Goal: Transaction & Acquisition: Book appointment/travel/reservation

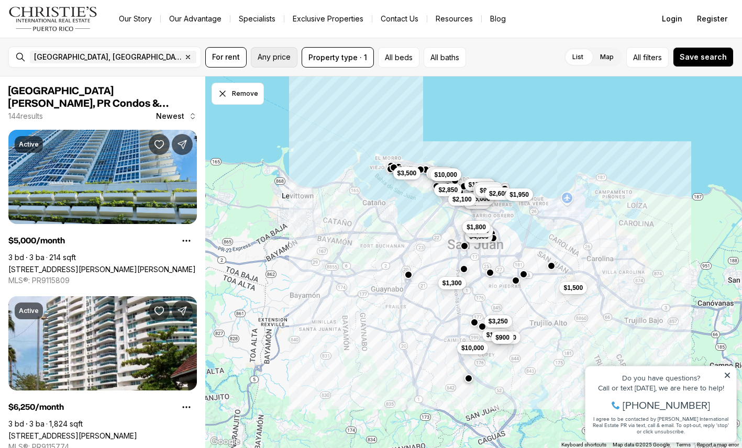
click at [274, 61] on span "Any price" at bounding box center [274, 57] width 33 height 8
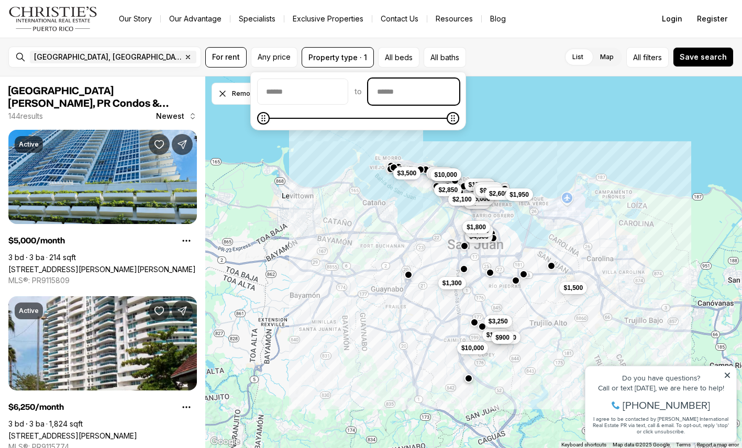
click at [420, 93] on input "priceMax" at bounding box center [413, 91] width 90 height 25
type input "******"
click at [262, 122] on icon "Maximum" at bounding box center [266, 118] width 8 height 8
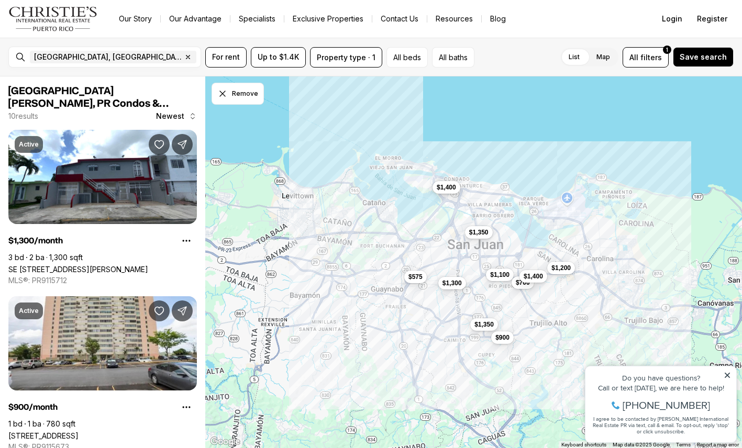
click at [452, 187] on span "$1,400" at bounding box center [446, 187] width 19 height 8
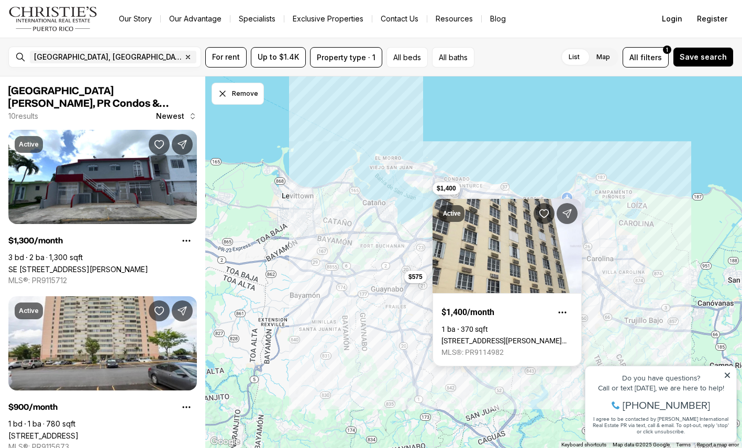
click at [470, 116] on div "$1,350 $1,350 $1,100 $700 $1,200 $900 $1,400 $1,400 $1,300 $575" at bounding box center [473, 262] width 537 height 372
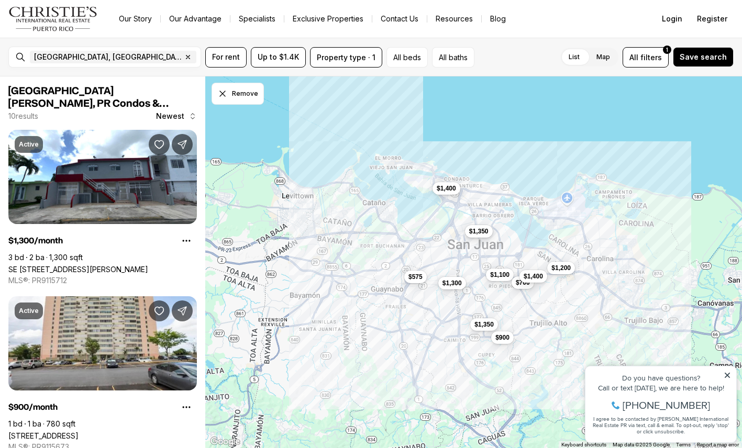
click at [483, 233] on span "$1,350" at bounding box center [477, 231] width 19 height 8
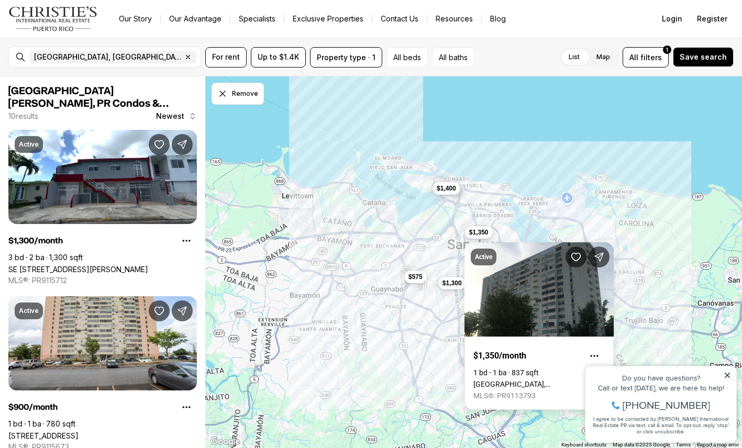
click at [477, 118] on div "$1,350 $1,350 $1,100 $700 $1,200 $900 $1,400 $1,400 $1,300 $575" at bounding box center [473, 262] width 537 height 372
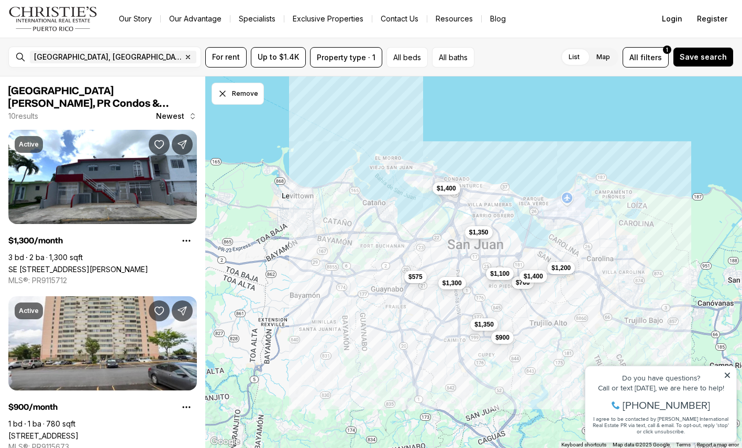
click at [497, 272] on span "$1,100" at bounding box center [499, 274] width 19 height 8
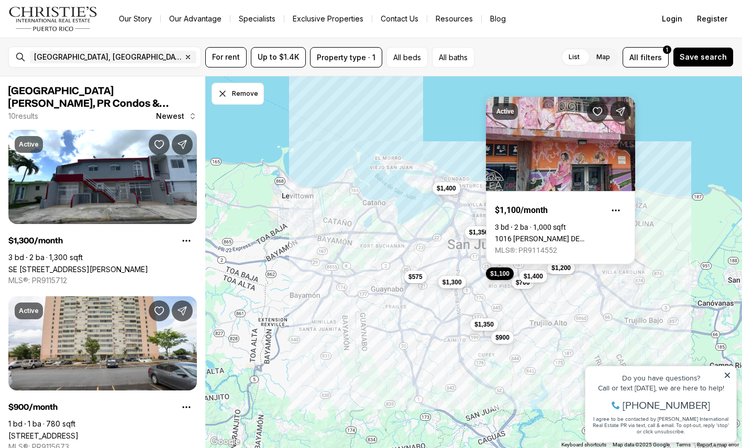
click at [448, 282] on span "$1,300" at bounding box center [451, 281] width 19 height 8
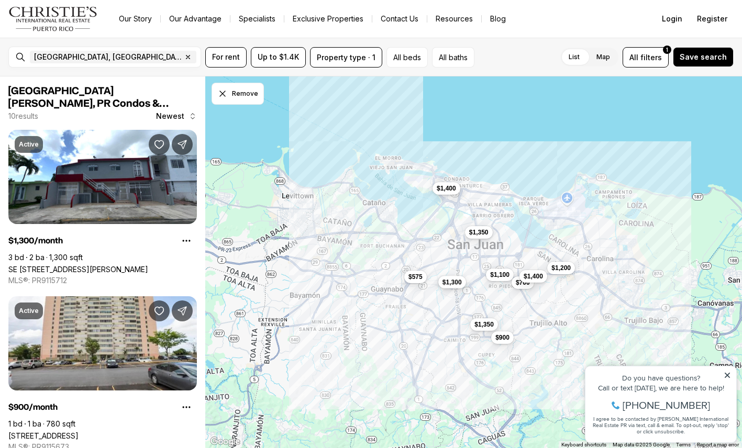
click at [448, 282] on span "$1,300" at bounding box center [451, 281] width 19 height 8
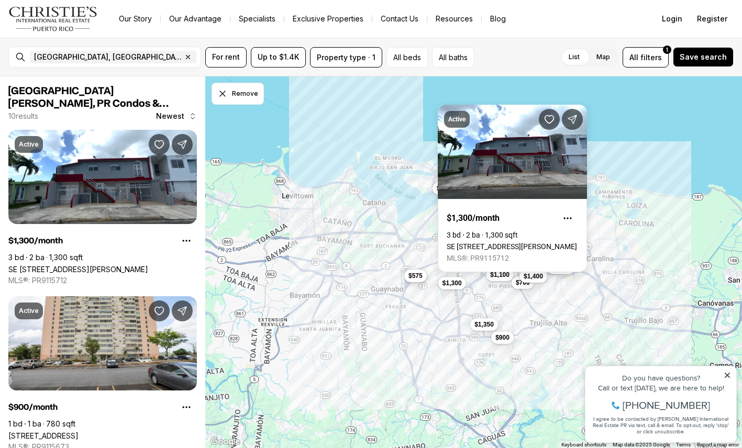
click at [407, 282] on div "$575" at bounding box center [415, 277] width 23 height 13
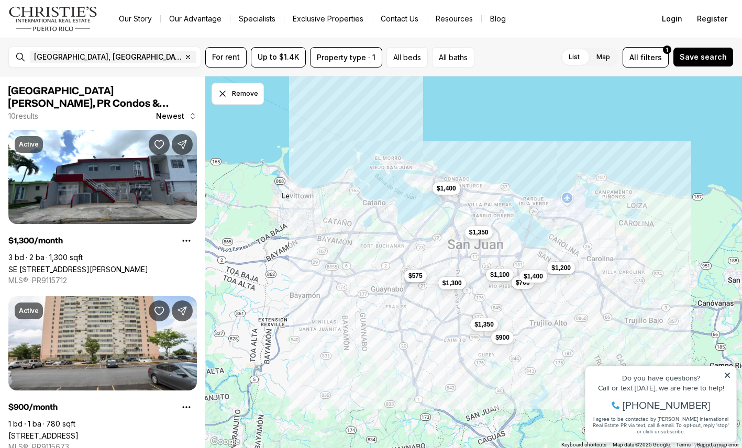
click at [411, 272] on span "$575" at bounding box center [415, 276] width 14 height 8
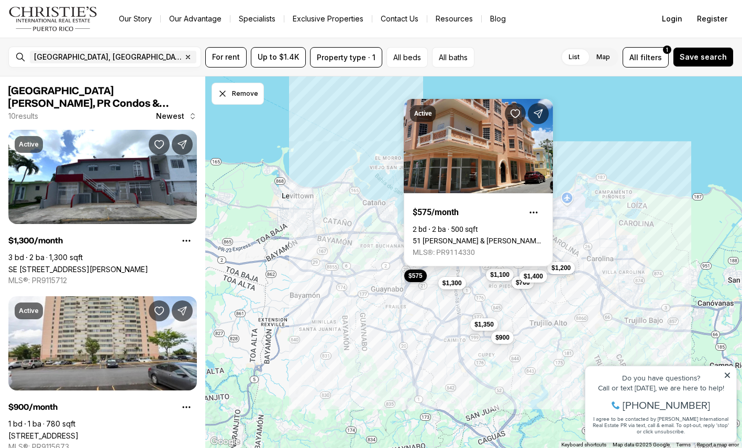
click at [446, 237] on link "51 [PERSON_NAME] & [PERSON_NAME], [GEOGRAPHIC_DATA][PERSON_NAME], 00921" at bounding box center [477, 241] width 131 height 8
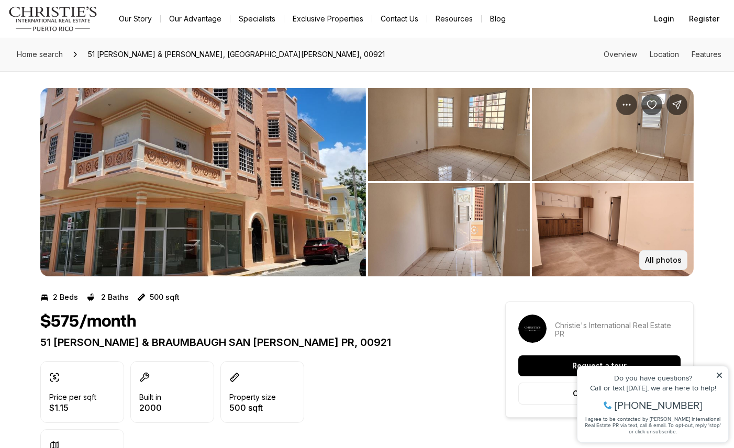
click at [653, 262] on p "All photos" at bounding box center [663, 260] width 37 height 8
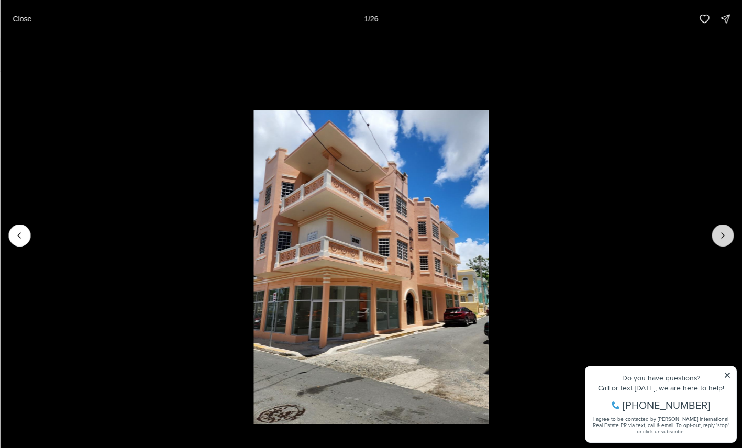
click at [727, 236] on icon "Next slide" at bounding box center [722, 235] width 10 height 10
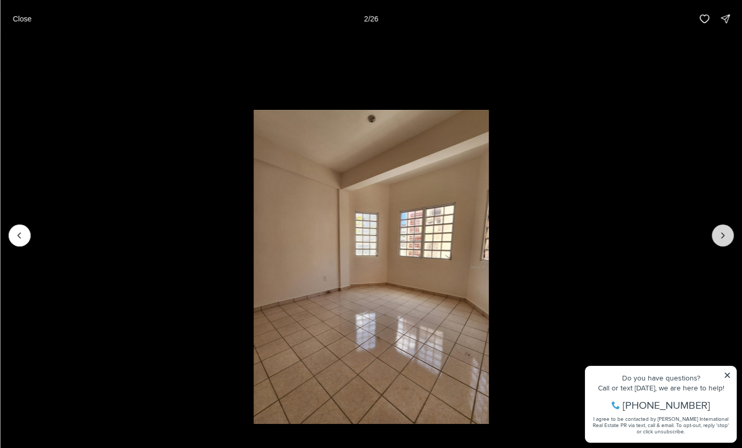
click at [723, 238] on icon "Next slide" at bounding box center [722, 235] width 10 height 10
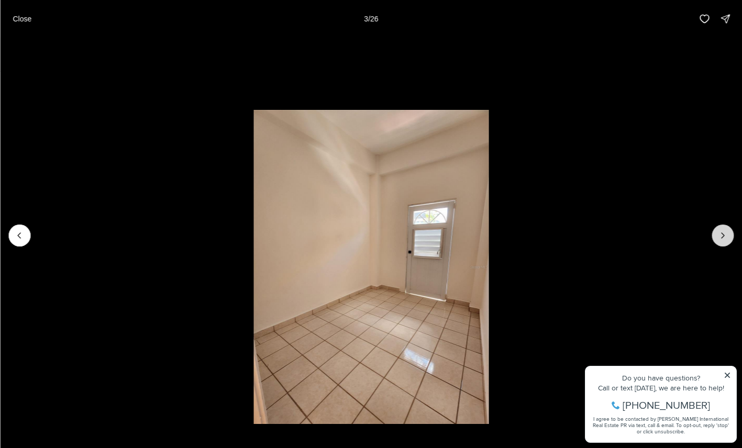
click at [723, 238] on icon "Next slide" at bounding box center [722, 235] width 10 height 10
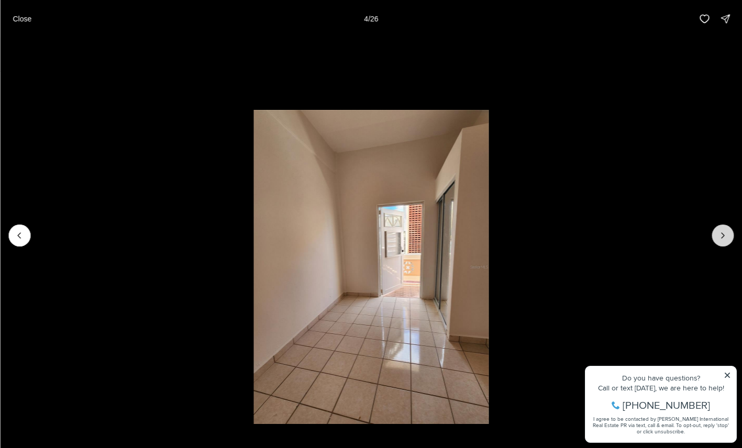
click at [723, 238] on icon "Next slide" at bounding box center [722, 235] width 10 height 10
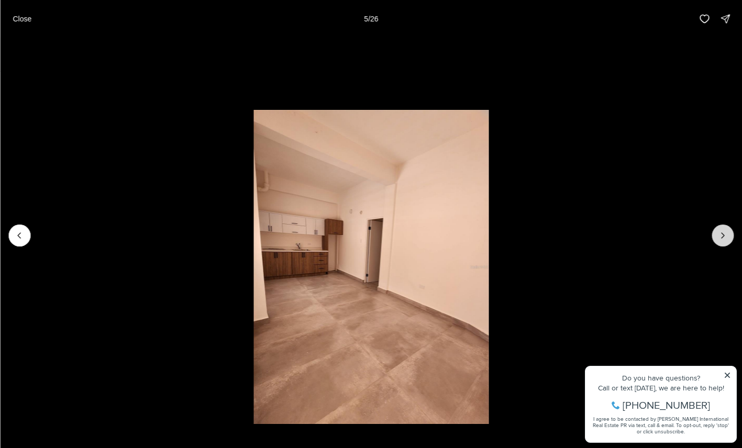
click at [723, 238] on icon "Next slide" at bounding box center [722, 235] width 10 height 10
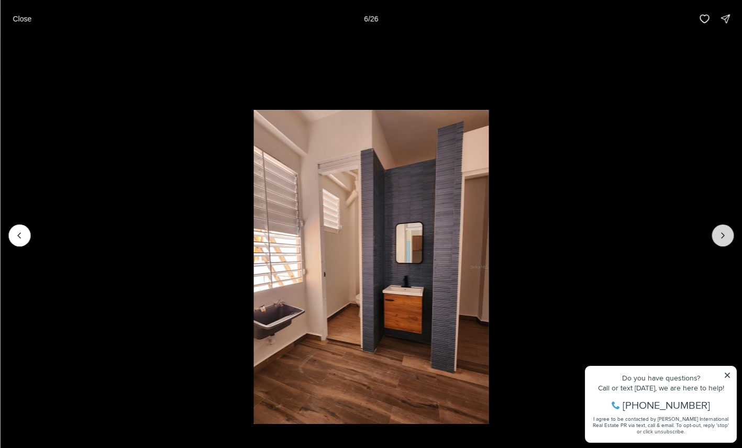
click at [724, 238] on icon "Next slide" at bounding box center [722, 235] width 10 height 10
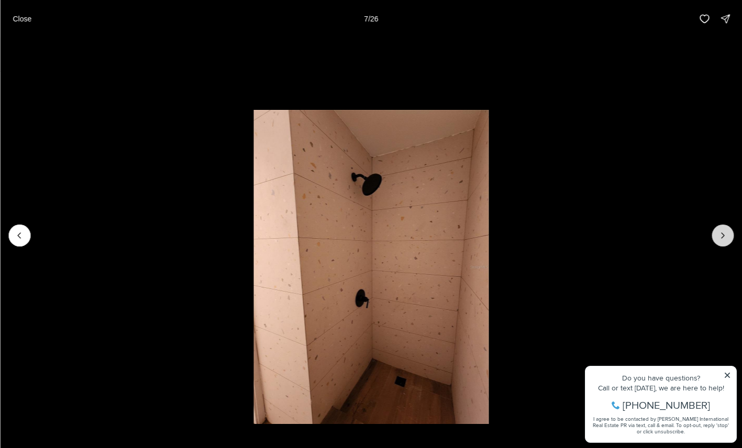
click at [724, 239] on icon "Next slide" at bounding box center [722, 235] width 10 height 10
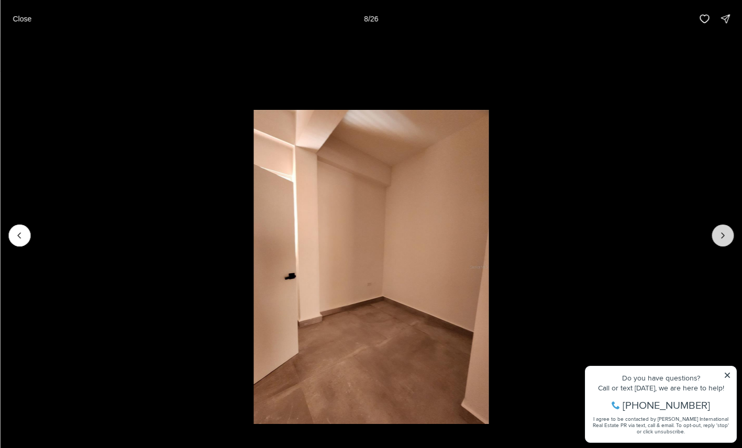
click at [724, 239] on icon "Next slide" at bounding box center [722, 235] width 10 height 10
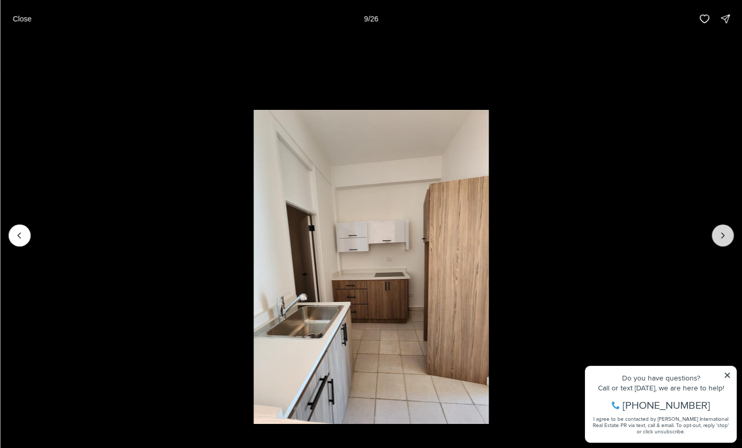
click at [724, 239] on icon "Next slide" at bounding box center [722, 235] width 10 height 10
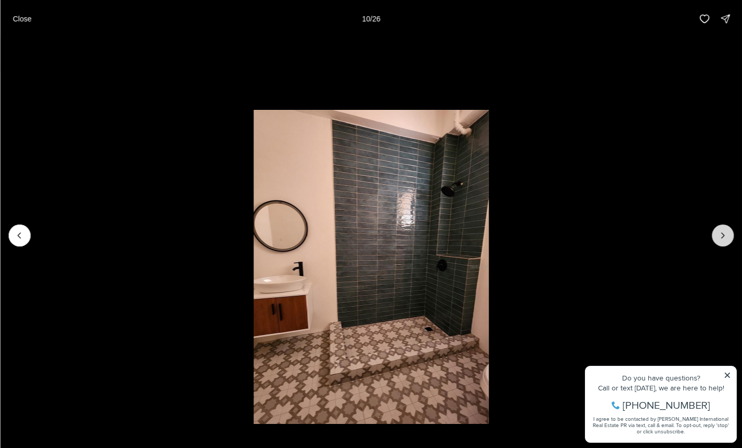
click at [724, 239] on icon "Next slide" at bounding box center [722, 235] width 10 height 10
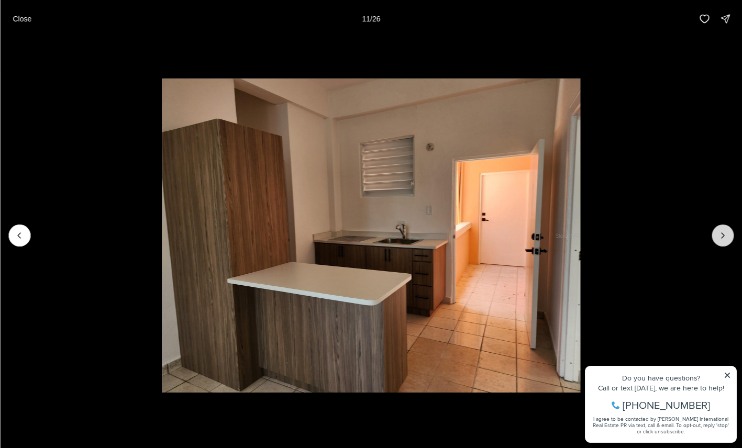
click at [721, 244] on button "Next slide" at bounding box center [722, 236] width 22 height 22
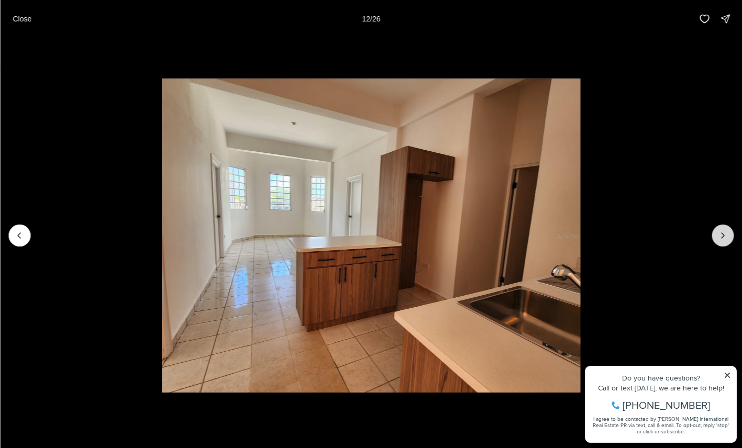
click at [721, 244] on button "Next slide" at bounding box center [722, 236] width 22 height 22
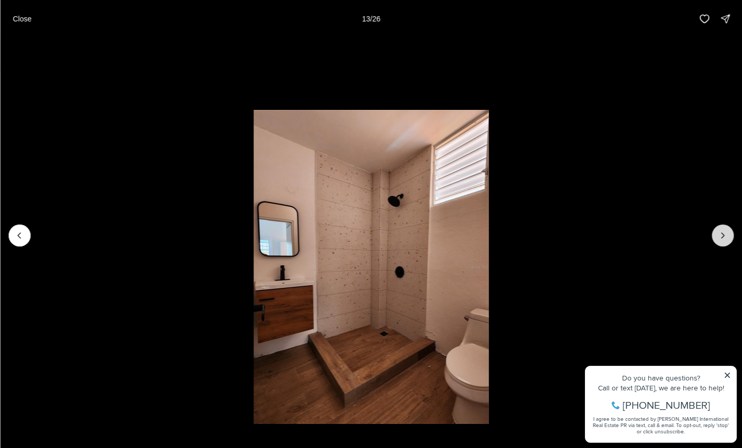
click at [724, 234] on icon "Next slide" at bounding box center [722, 235] width 10 height 10
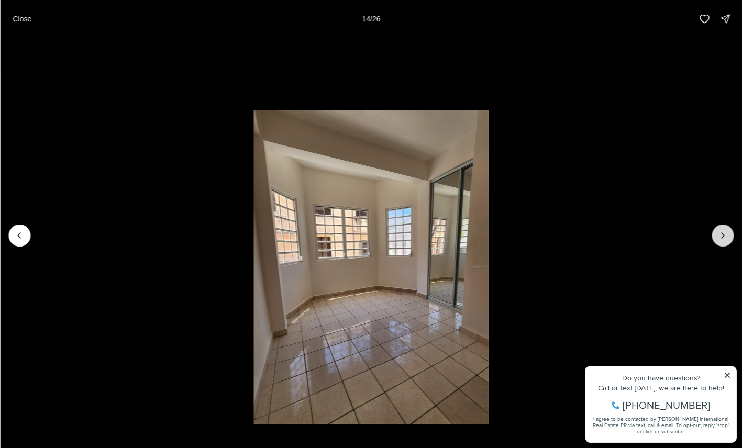
click at [724, 234] on icon "Next slide" at bounding box center [722, 235] width 10 height 10
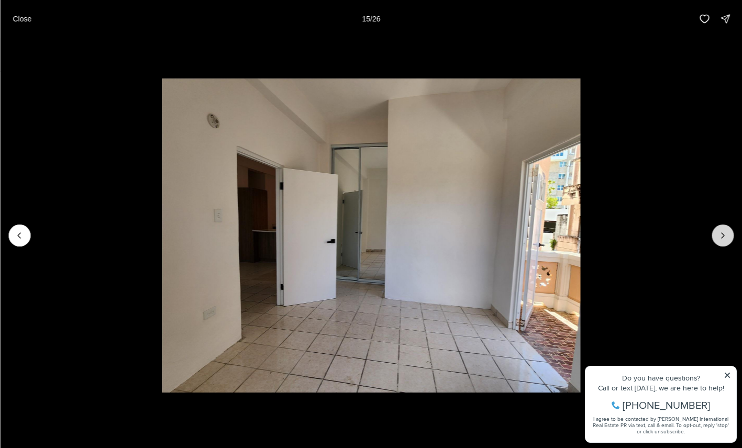
click at [724, 234] on icon "Next slide" at bounding box center [722, 235] width 10 height 10
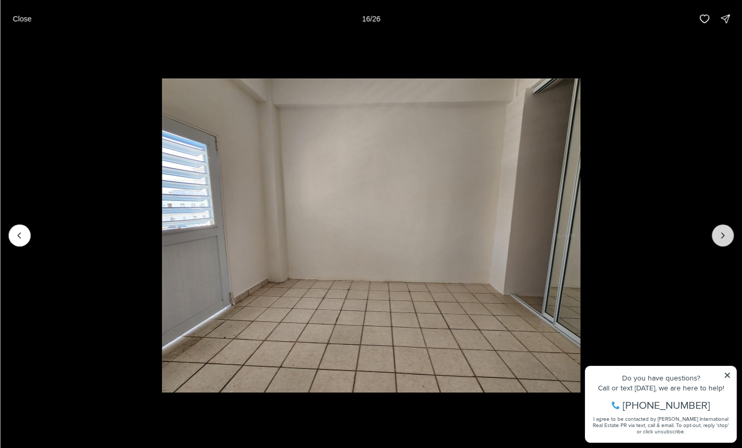
click at [724, 234] on icon "Next slide" at bounding box center [722, 235] width 10 height 10
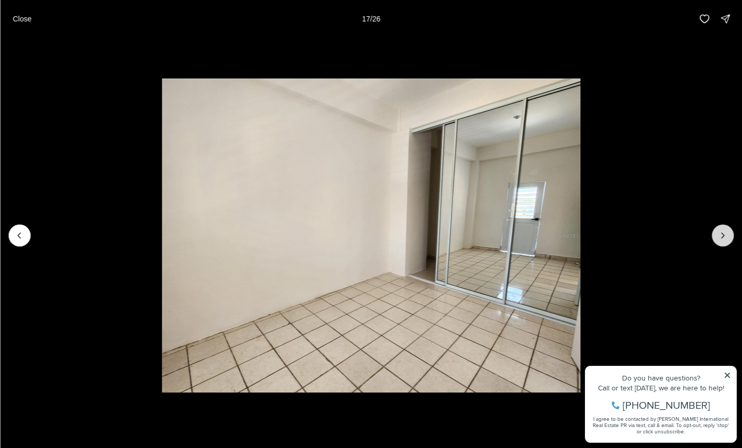
click at [724, 234] on icon "Next slide" at bounding box center [722, 235] width 10 height 10
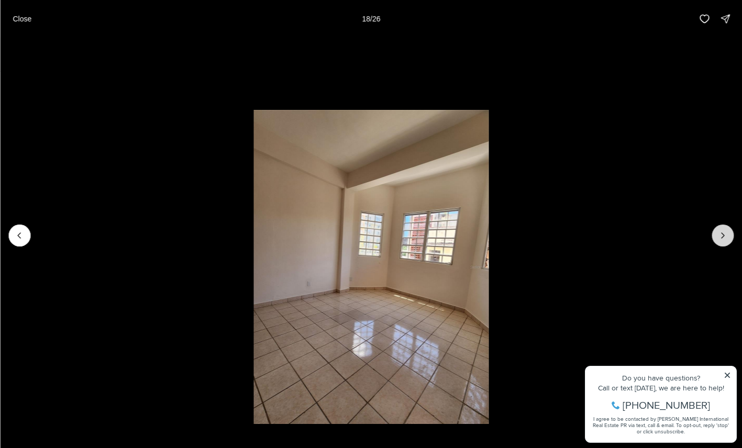
click at [724, 238] on icon "Next slide" at bounding box center [722, 235] width 10 height 10
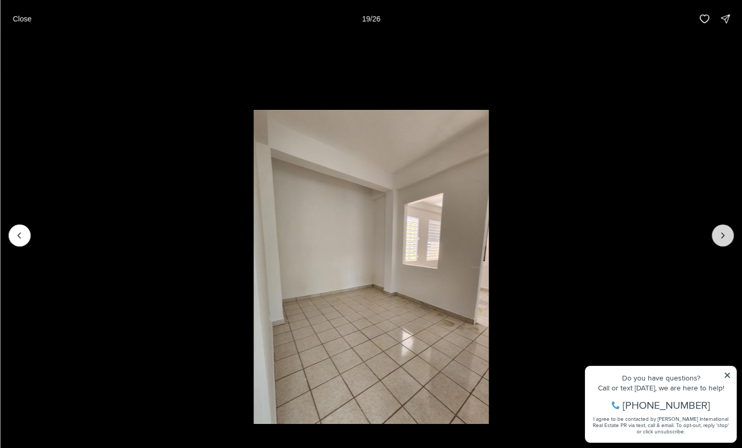
click at [724, 238] on icon "Next slide" at bounding box center [722, 235] width 10 height 10
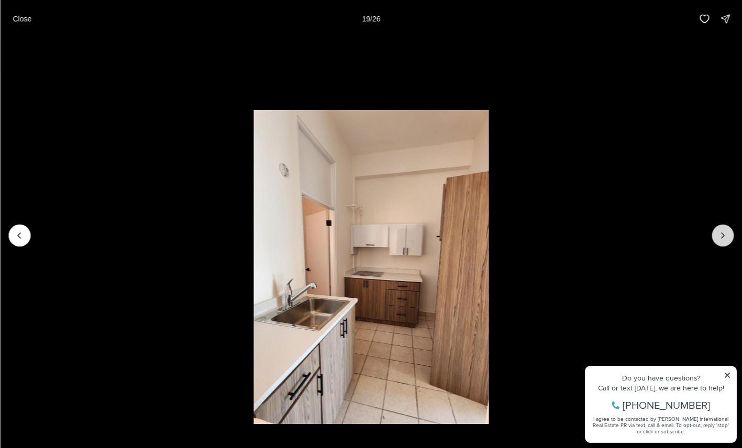
click at [724, 239] on icon "Next slide" at bounding box center [722, 235] width 10 height 10
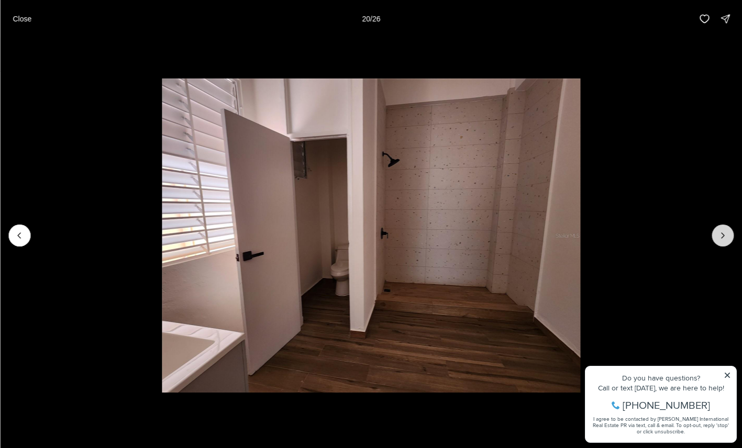
click at [724, 239] on icon "Next slide" at bounding box center [722, 235] width 10 height 10
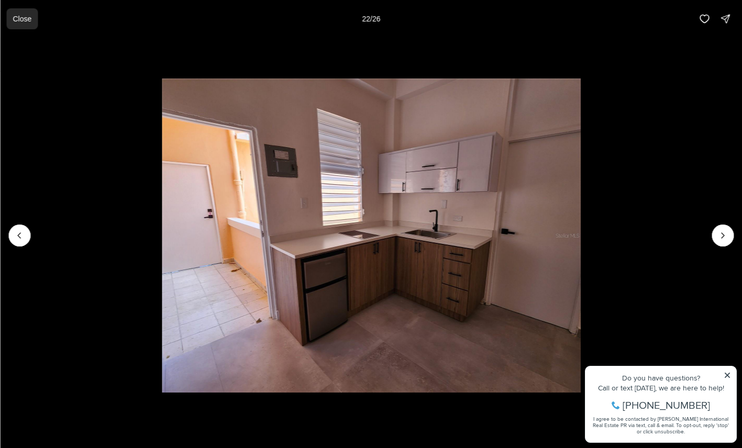
click at [24, 18] on p "Close" at bounding box center [22, 19] width 19 height 8
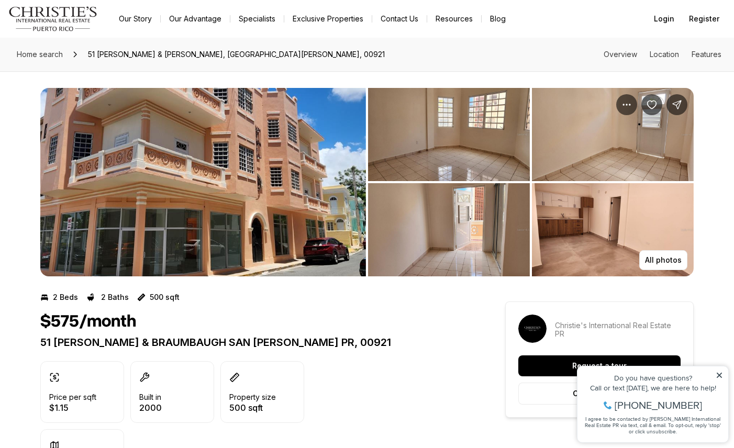
drag, startPoint x: 299, startPoint y: 348, endPoint x: 232, endPoint y: 325, distance: 70.8
click at [232, 325] on div "$575/month" at bounding box center [253, 322] width 427 height 20
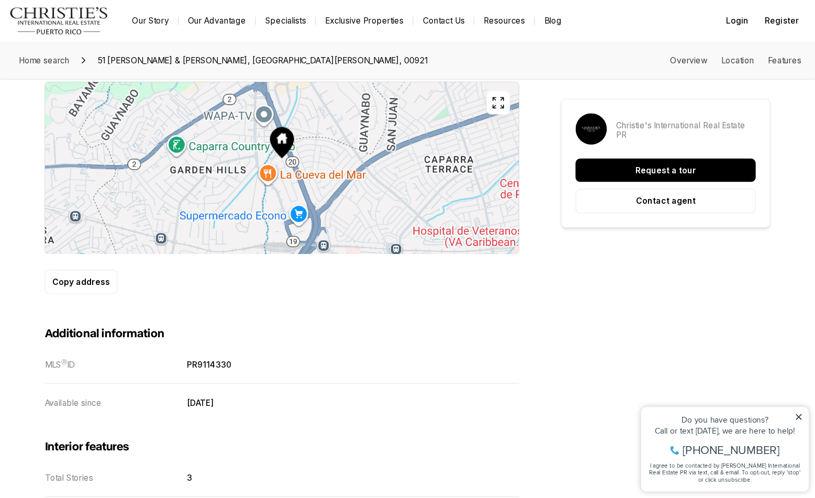
scroll to position [419, 0]
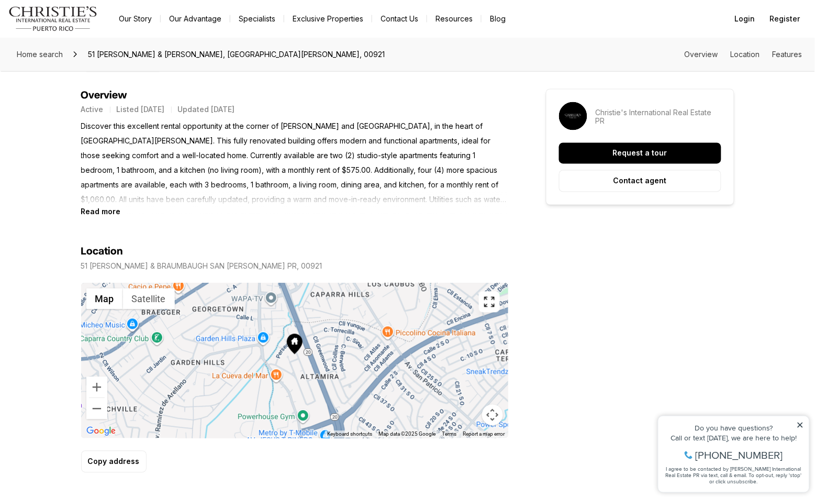
click at [493, 296] on icon "button" at bounding box center [489, 302] width 13 height 13
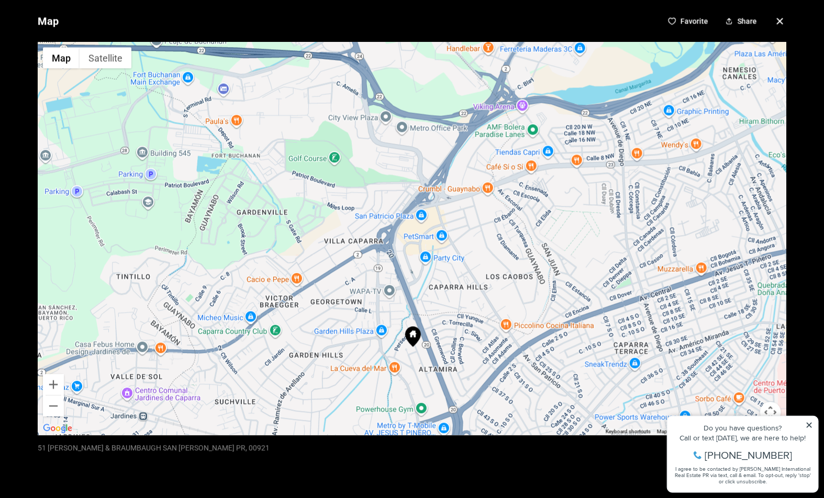
drag, startPoint x: 461, startPoint y: 216, endPoint x: 467, endPoint y: 349, distance: 132.5
click at [467, 349] on div at bounding box center [412, 238] width 748 height 393
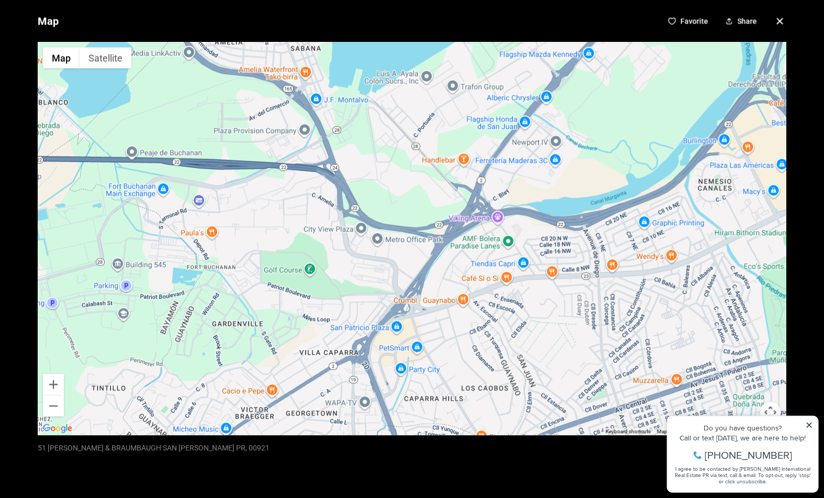
drag, startPoint x: 479, startPoint y: 243, endPoint x: 449, endPoint y: 337, distance: 99.0
click at [449, 337] on div at bounding box center [412, 238] width 748 height 393
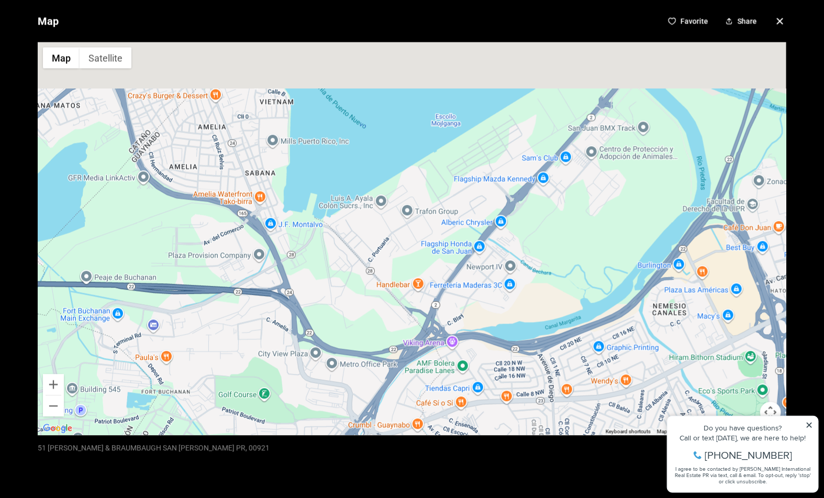
drag, startPoint x: 472, startPoint y: 236, endPoint x: 446, endPoint y: 330, distance: 97.6
click at [446, 330] on div at bounding box center [412, 238] width 748 height 393
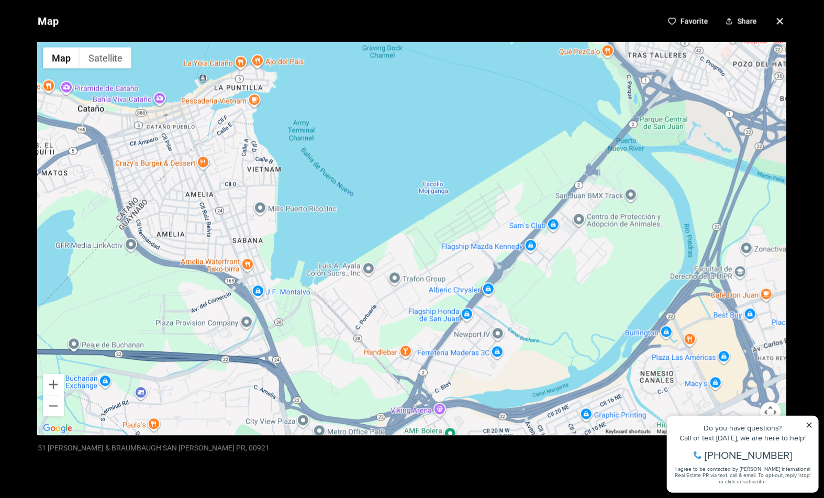
drag, startPoint x: 474, startPoint y: 207, endPoint x: 453, endPoint y: 311, distance: 106.8
click at [453, 311] on div at bounding box center [412, 238] width 748 height 393
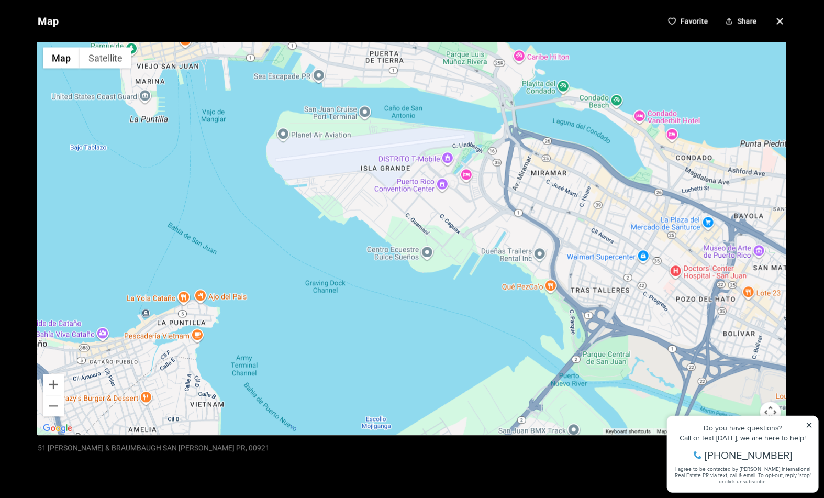
drag, startPoint x: 433, startPoint y: 236, endPoint x: 407, endPoint y: 338, distance: 105.2
click at [407, 338] on div at bounding box center [412, 238] width 748 height 393
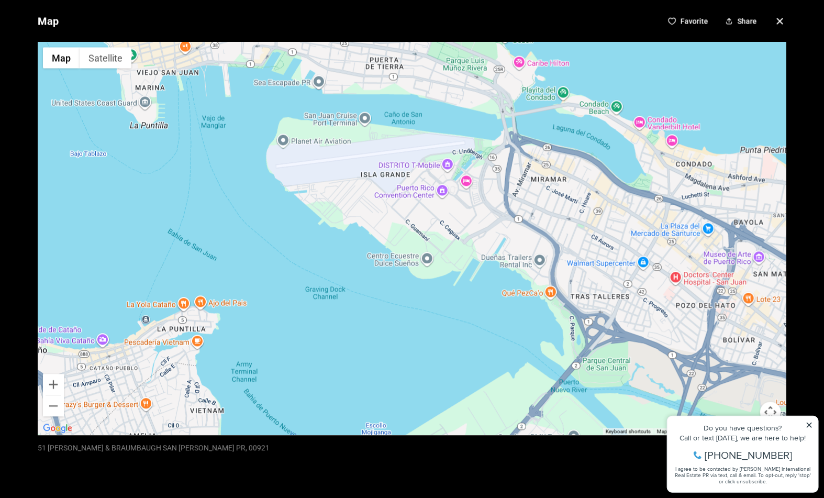
drag, startPoint x: 407, startPoint y: 338, endPoint x: 472, endPoint y: 159, distance: 190.2
click at [459, 189] on div at bounding box center [412, 238] width 748 height 393
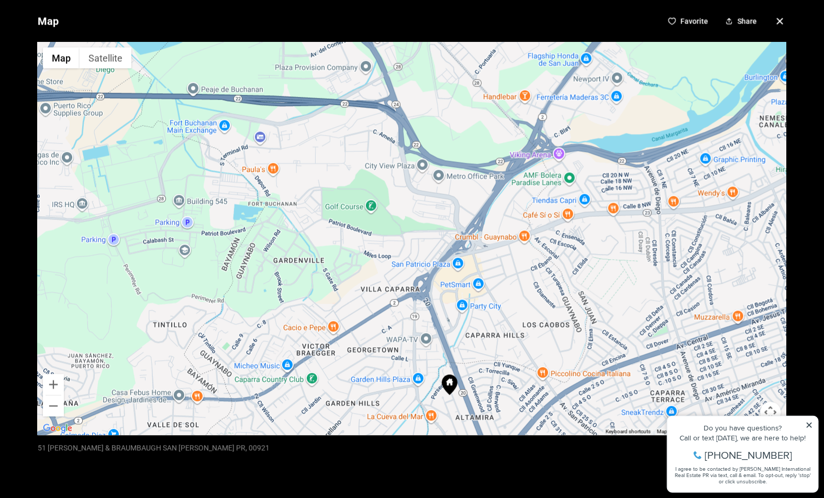
drag, startPoint x: 424, startPoint y: 280, endPoint x: 439, endPoint y: 213, distance: 69.1
click at [439, 215] on div at bounding box center [412, 238] width 748 height 393
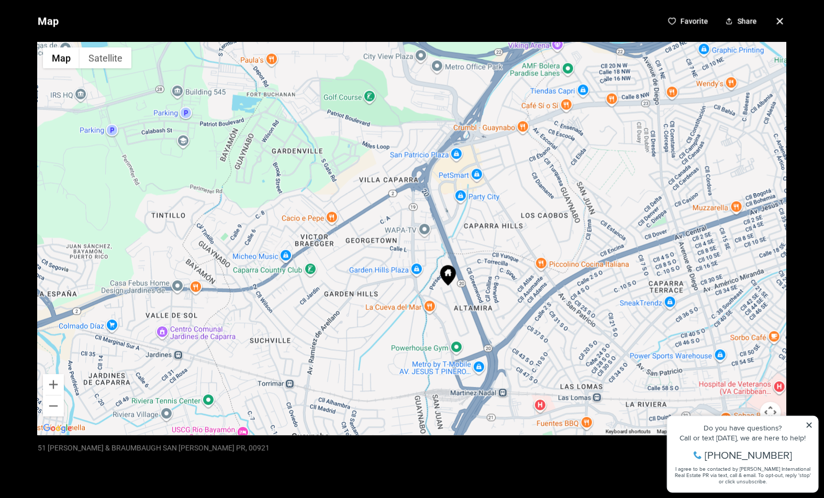
drag, startPoint x: 435, startPoint y: 213, endPoint x: 400, endPoint y: 264, distance: 62.1
click at [400, 264] on div at bounding box center [412, 238] width 748 height 393
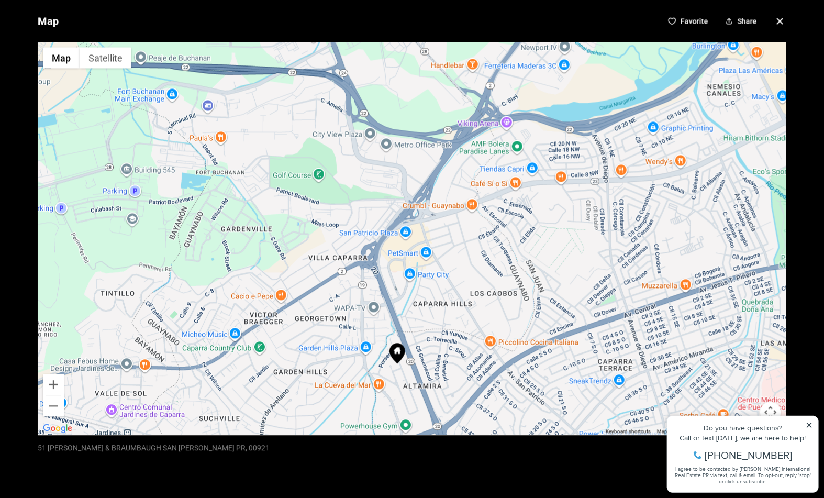
drag, startPoint x: 496, startPoint y: 202, endPoint x: 466, endPoint y: 244, distance: 51.4
click at [466, 244] on div at bounding box center [412, 238] width 748 height 393
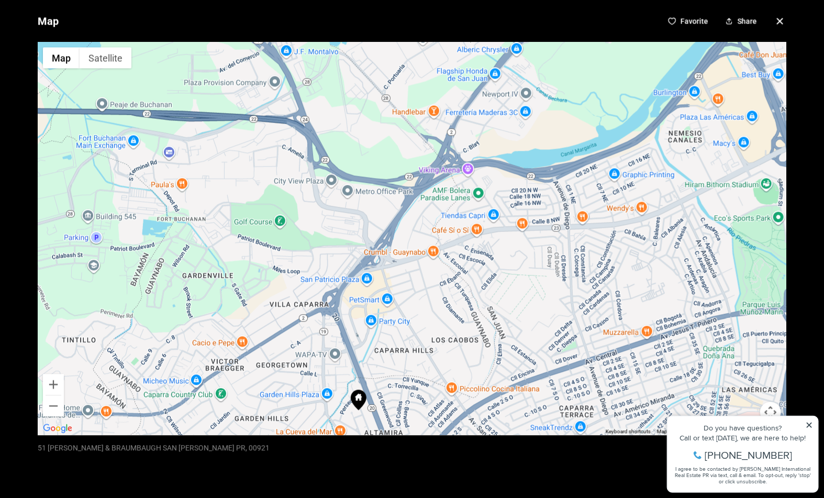
drag, startPoint x: 485, startPoint y: 161, endPoint x: 428, endPoint y: 253, distance: 108.4
click at [435, 248] on div at bounding box center [412, 238] width 748 height 393
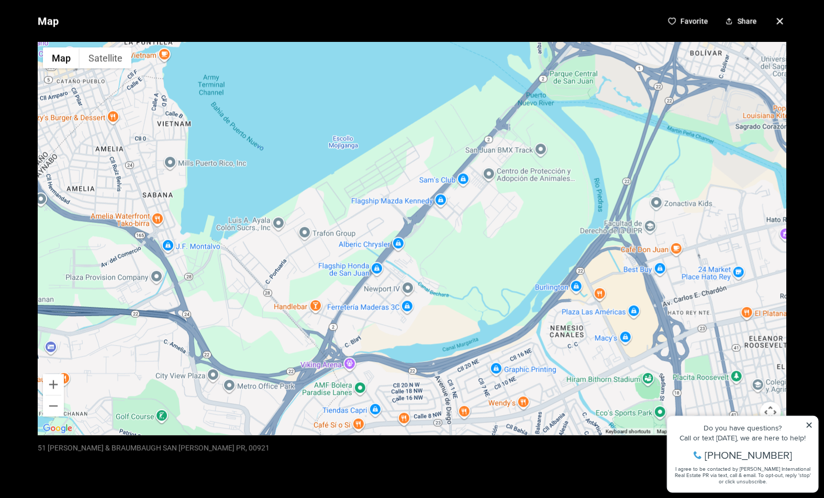
drag, startPoint x: 445, startPoint y: 191, endPoint x: 397, endPoint y: 273, distance: 95.7
click at [398, 273] on div at bounding box center [412, 238] width 748 height 393
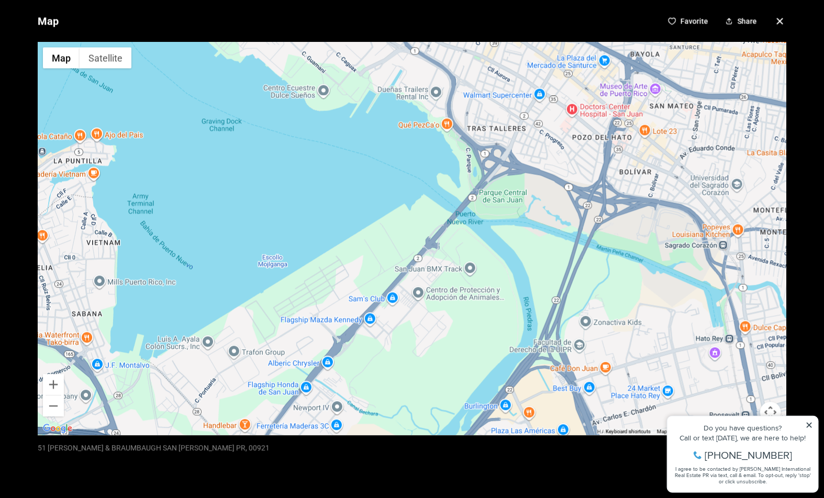
drag, startPoint x: 413, startPoint y: 231, endPoint x: 379, endPoint y: 302, distance: 78.4
click at [379, 302] on div at bounding box center [412, 238] width 748 height 393
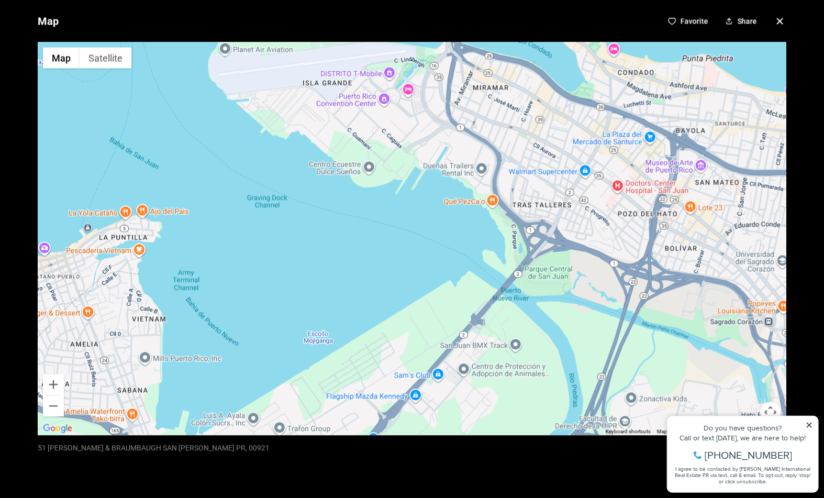
drag, startPoint x: 394, startPoint y: 241, endPoint x: 451, endPoint y: 266, distance: 62.3
click at [447, 302] on div at bounding box center [412, 238] width 748 height 393
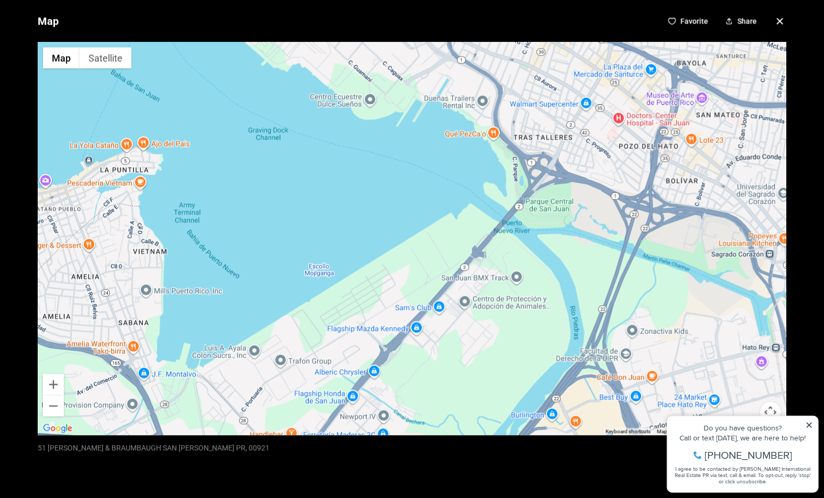
drag, startPoint x: 381, startPoint y: 344, endPoint x: 421, endPoint y: 209, distance: 140.6
click at [421, 210] on div at bounding box center [412, 238] width 748 height 393
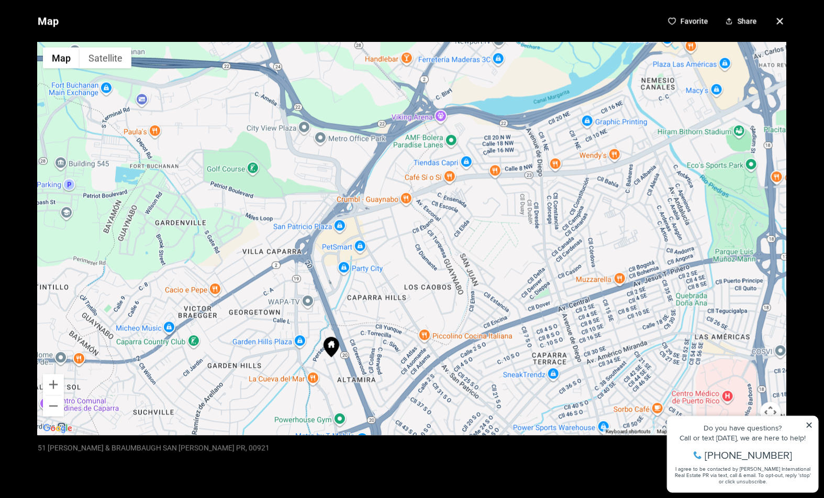
drag, startPoint x: 379, startPoint y: 288, endPoint x: 401, endPoint y: 207, distance: 84.6
click at [400, 211] on div at bounding box center [412, 238] width 748 height 393
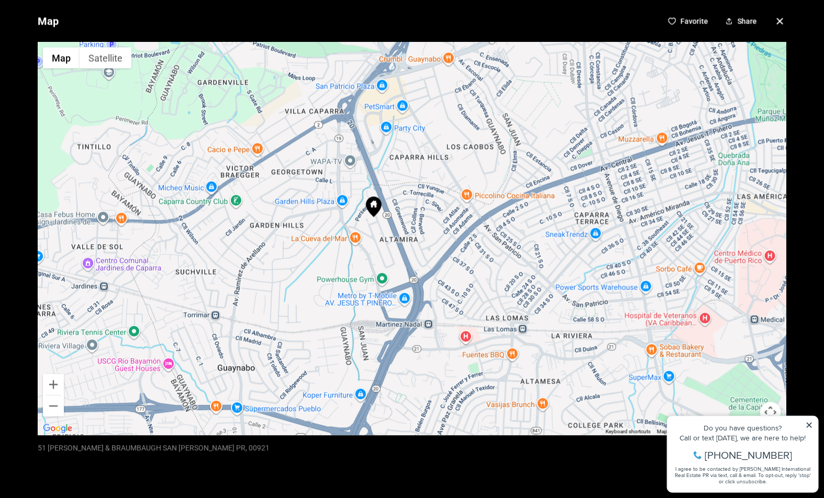
drag, startPoint x: 362, startPoint y: 314, endPoint x: 384, endPoint y: 249, distance: 69.0
click at [382, 254] on div at bounding box center [412, 238] width 748 height 393
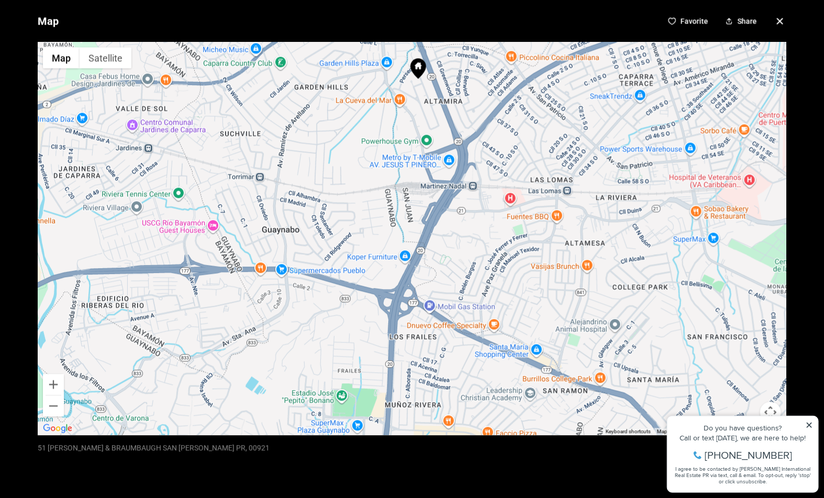
drag, startPoint x: 389, startPoint y: 238, endPoint x: 331, endPoint y: 363, distance: 137.5
click at [331, 363] on div at bounding box center [412, 238] width 748 height 393
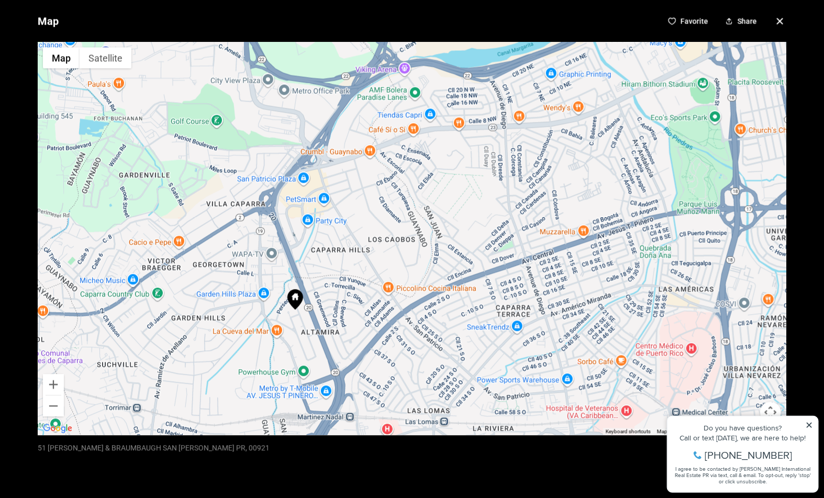
click at [733, 24] on icon "button" at bounding box center [780, 21] width 13 height 13
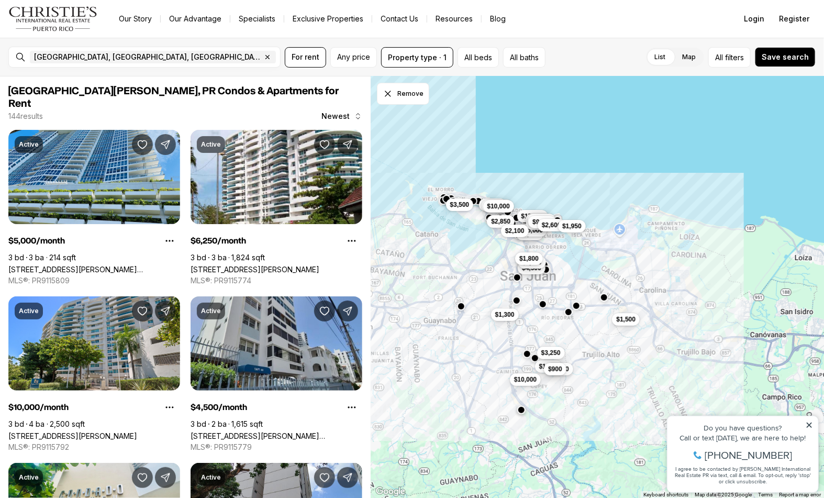
drag, startPoint x: 608, startPoint y: 302, endPoint x: 535, endPoint y: 310, distance: 72.7
click at [535, 310] on div "$4,800 $15,000 $3,000 $4,500 $1,700 $5,000 $3,000 $4,500 $1,850 $3,250 $6,500 $…" at bounding box center [597, 287] width 453 height 422
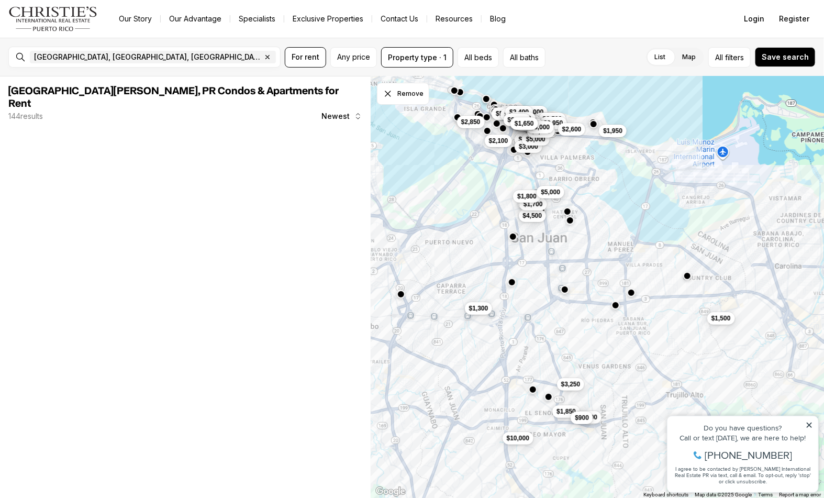
drag, startPoint x: 490, startPoint y: 350, endPoint x: 558, endPoint y: 365, distance: 70.2
click at [558, 365] on div "$4,800 $15,000 $3,000 $4,500 $1,700 $5,000 $3,000 $4,500 $1,850 $3,250 $6,500 $…" at bounding box center [597, 287] width 453 height 422
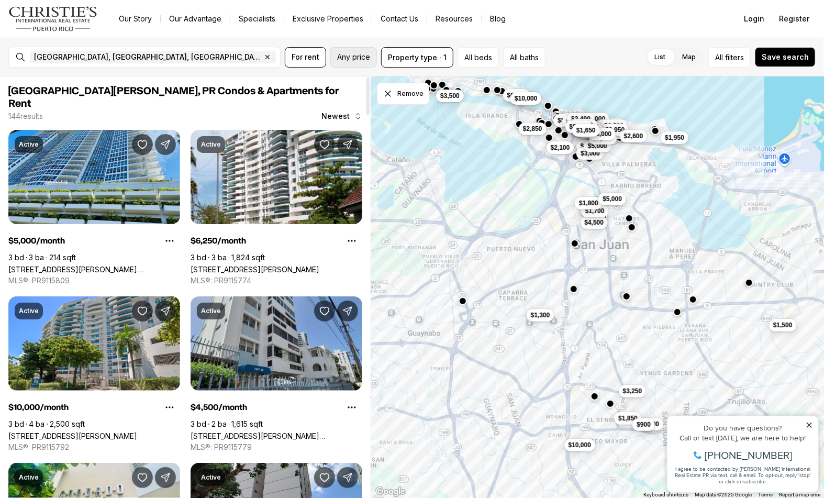
click at [351, 64] on button "Any price" at bounding box center [353, 57] width 47 height 20
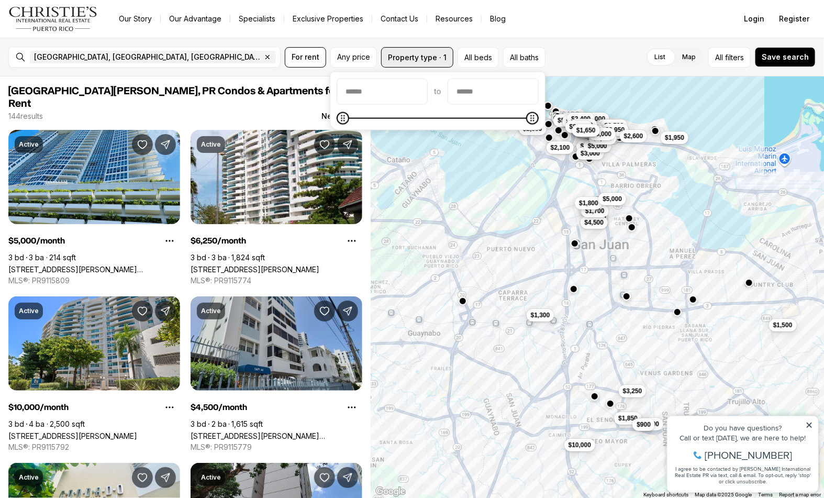
click at [441, 64] on button "Property type · 1" at bounding box center [417, 57] width 72 height 20
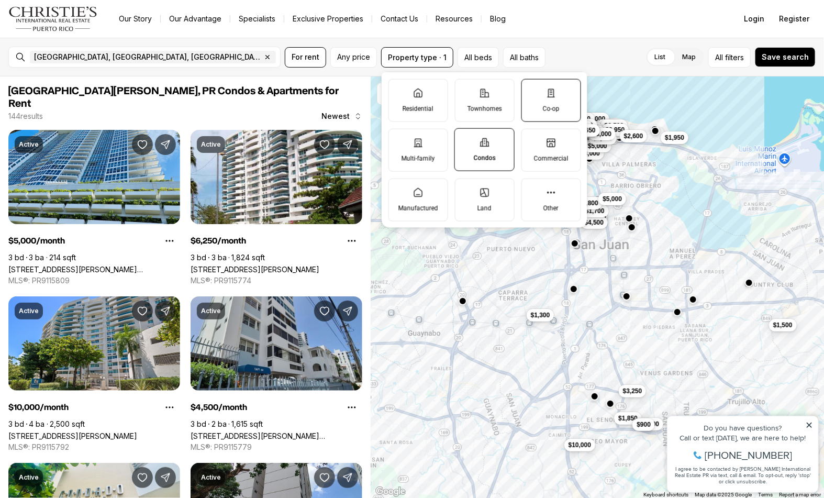
drag, startPoint x: 534, startPoint y: 110, endPoint x: 522, endPoint y: 110, distance: 12.0
drag, startPoint x: 522, startPoint y: 110, endPoint x: 440, endPoint y: 108, distance: 82.2
click at [440, 108] on label "Residential" at bounding box center [418, 100] width 60 height 43
click at [399, 90] on button "Residential" at bounding box center [393, 84] width 10 height 10
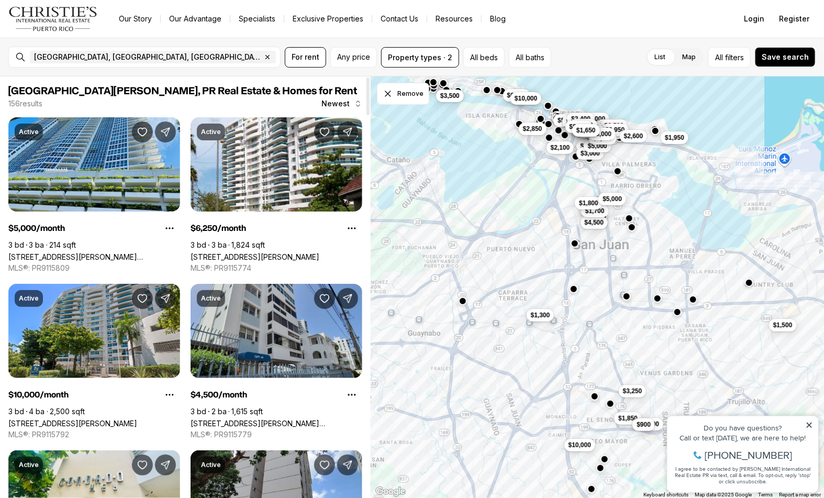
click at [310, 71] on div "San Juan, PR, US Remove San Juan, PR, US For rent Any price Property types · 2 …" at bounding box center [412, 57] width 824 height 39
click at [340, 55] on span "Any price" at bounding box center [353, 57] width 33 height 8
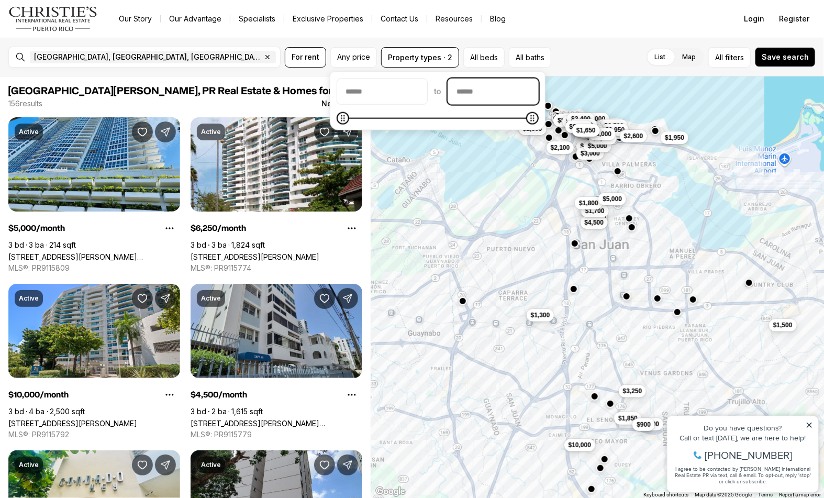
click at [485, 100] on input "priceMax" at bounding box center [493, 91] width 90 height 25
type input "******"
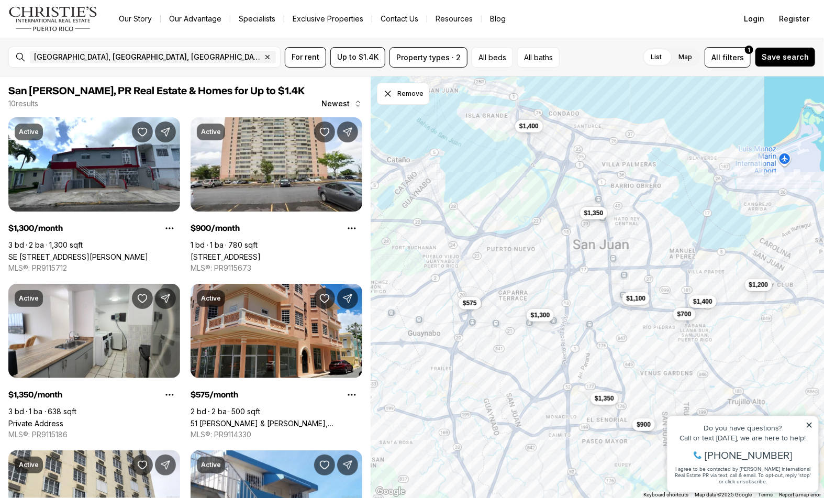
click at [651, 238] on div "$1,350 $1,350 $1,100 $700 $1,200 $900 $1,400 $1,400 $1,300 $575" at bounding box center [597, 287] width 453 height 422
click at [529, 129] on span "$1,400" at bounding box center [528, 125] width 19 height 8
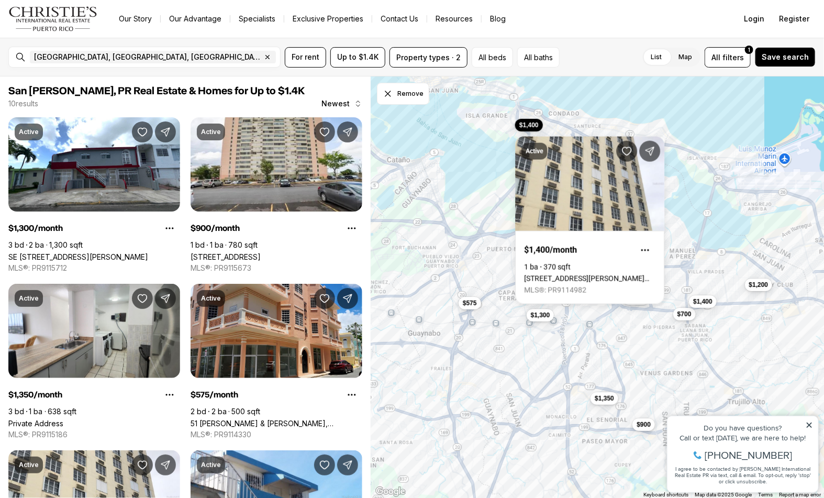
click at [721, 222] on div "$1,350 $1,350 $1,100 $700 $1,200 $900 $1,400 $1,400 $1,300 $575" at bounding box center [597, 287] width 453 height 422
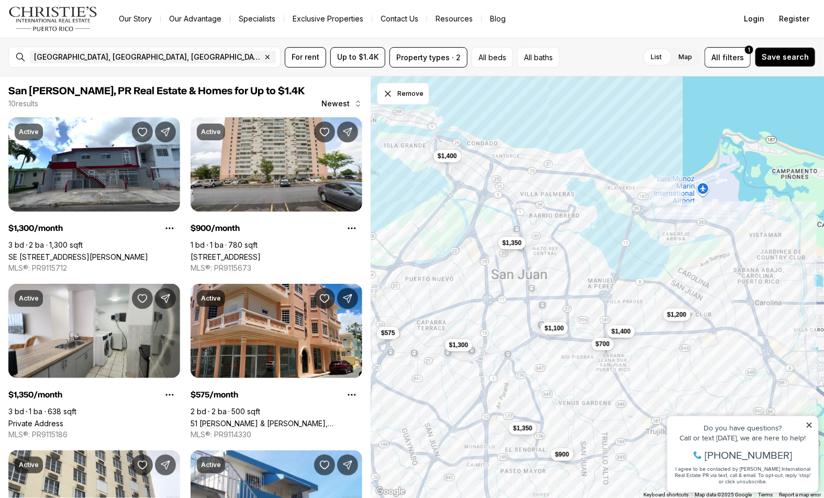
drag, startPoint x: 689, startPoint y: 251, endPoint x: 585, endPoint y: 294, distance: 112.2
click at [587, 293] on div "$1,350 $1,350 $1,100 $700 $1,200 $900 $1,400 $1,400 $1,300 $575" at bounding box center [597, 287] width 453 height 422
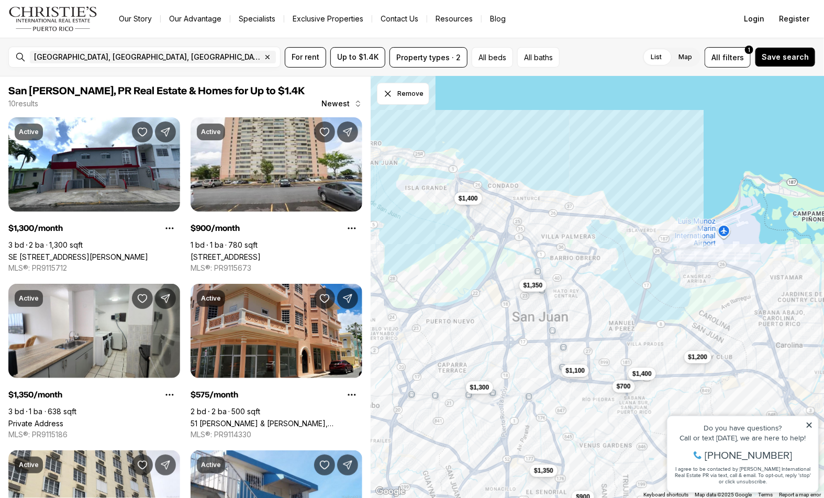
drag, startPoint x: 548, startPoint y: 310, endPoint x: 654, endPoint y: 341, distance: 110.5
click at [654, 341] on div "$1,350 $1,350 $1,100 $700 $1,200 $900 $1,400 $1,400 $1,300" at bounding box center [597, 287] width 453 height 422
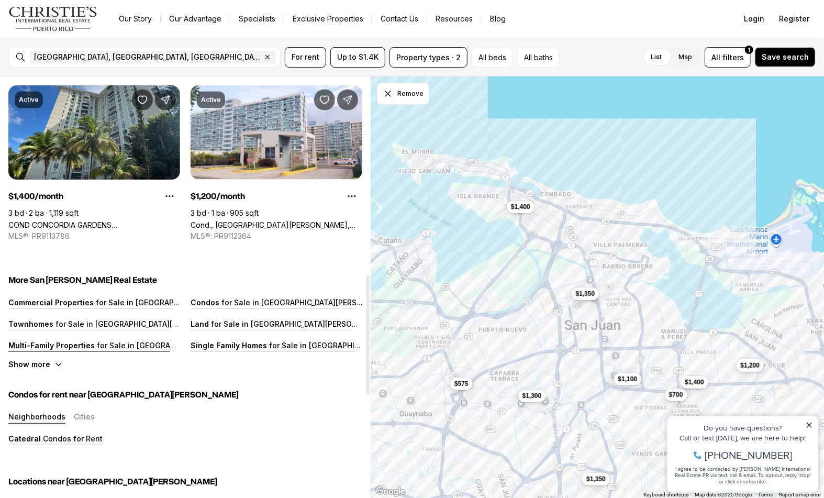
scroll to position [465, 0]
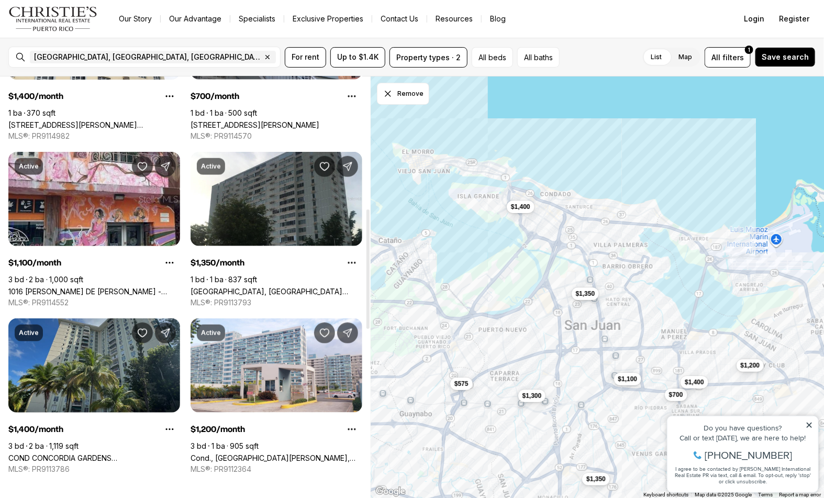
click at [141, 453] on link "COND CONCORDIA GARDENS II #11-K, SAN JUAN PR, 00924" at bounding box center [94, 457] width 172 height 9
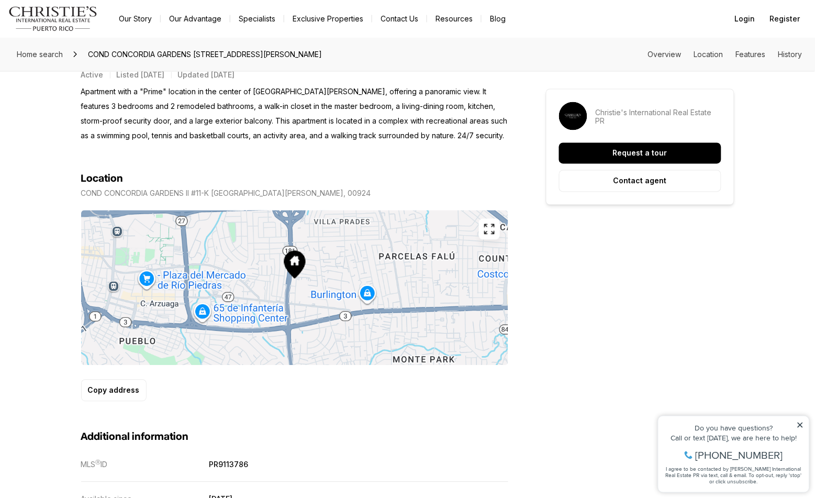
scroll to position [465, 0]
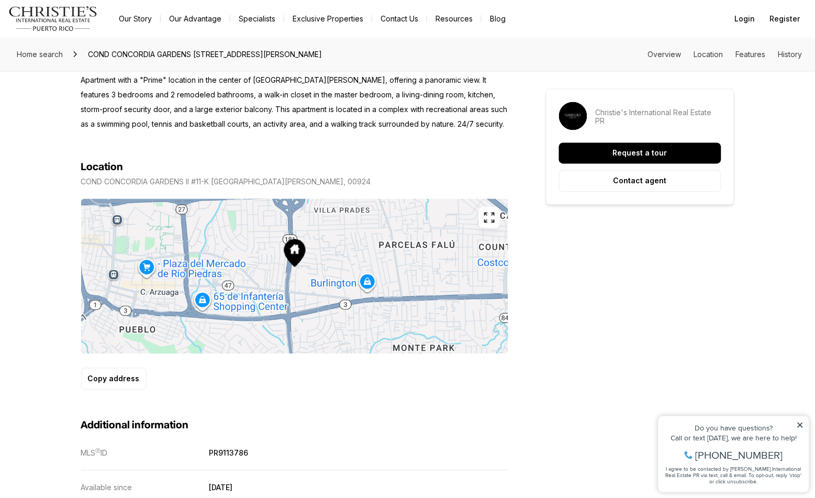
click at [488, 215] on icon "button" at bounding box center [489, 217] width 13 height 13
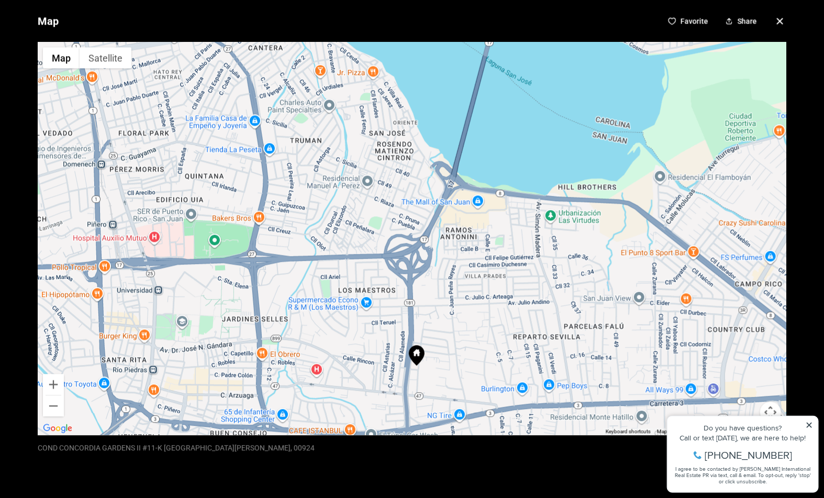
drag, startPoint x: 456, startPoint y: 215, endPoint x: 461, endPoint y: 351, distance: 136.2
click at [461, 351] on div at bounding box center [412, 238] width 748 height 393
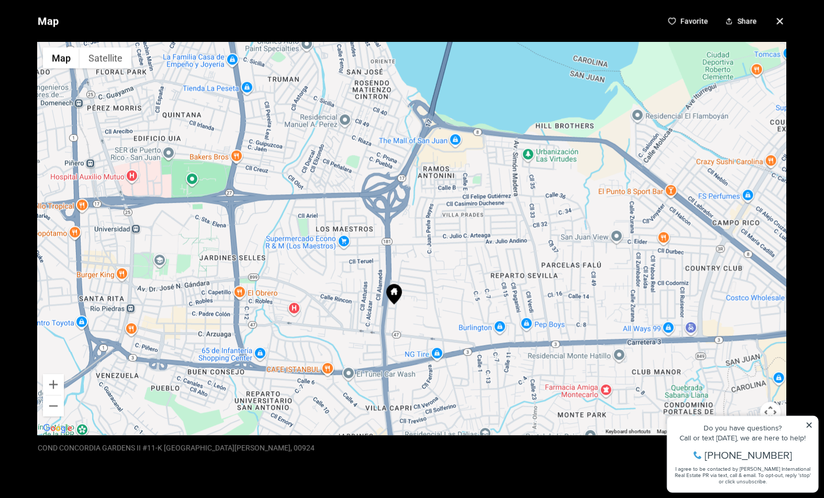
drag, startPoint x: 456, startPoint y: 341, endPoint x: 428, endPoint y: 272, distance: 74.2
click at [428, 272] on div at bounding box center [412, 238] width 748 height 393
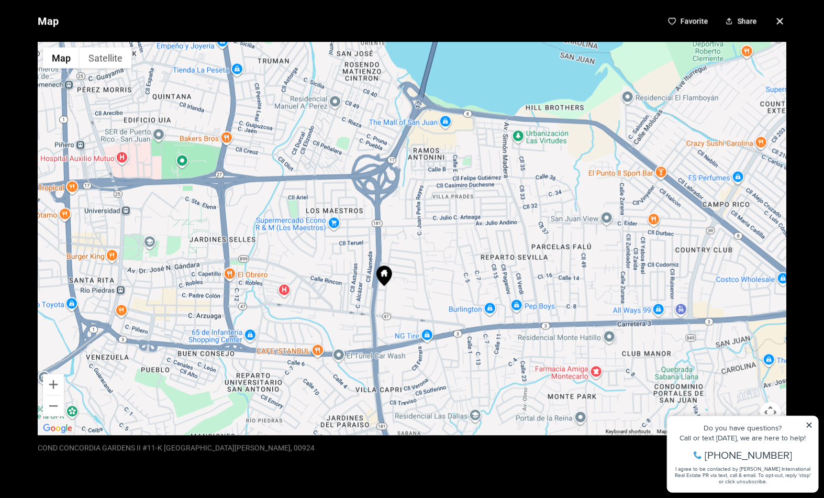
click at [774, 23] on icon "button" at bounding box center [780, 21] width 13 height 13
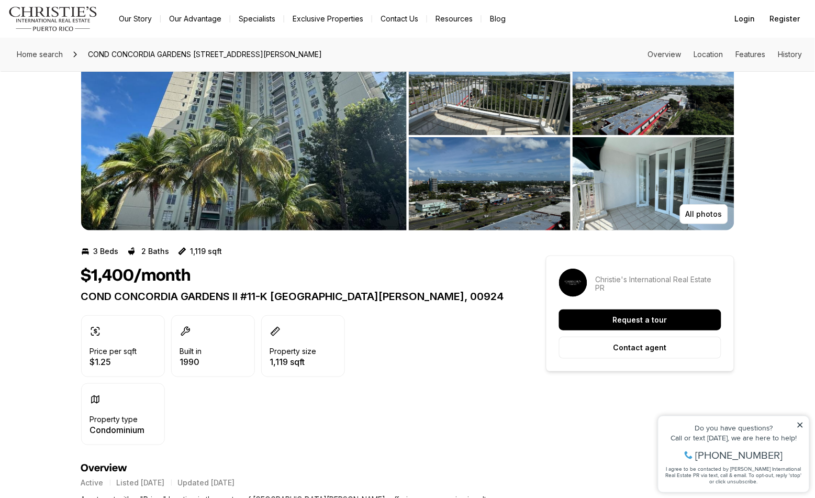
scroll to position [0, 0]
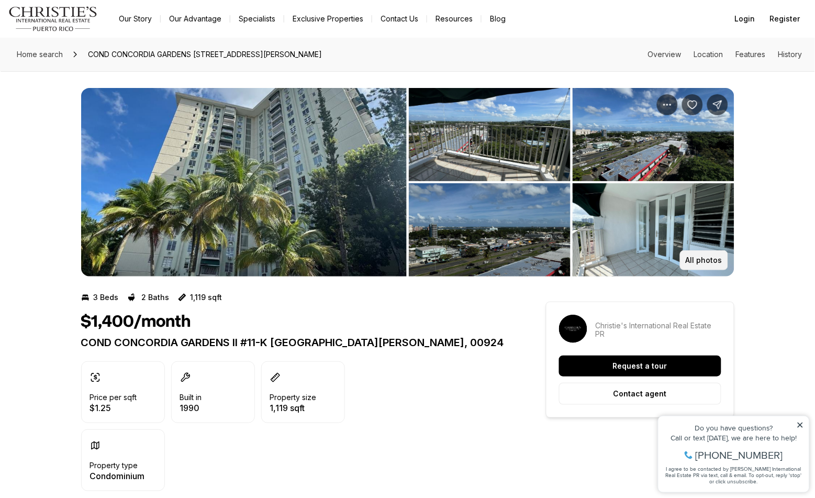
click at [702, 256] on p "All photos" at bounding box center [704, 260] width 37 height 8
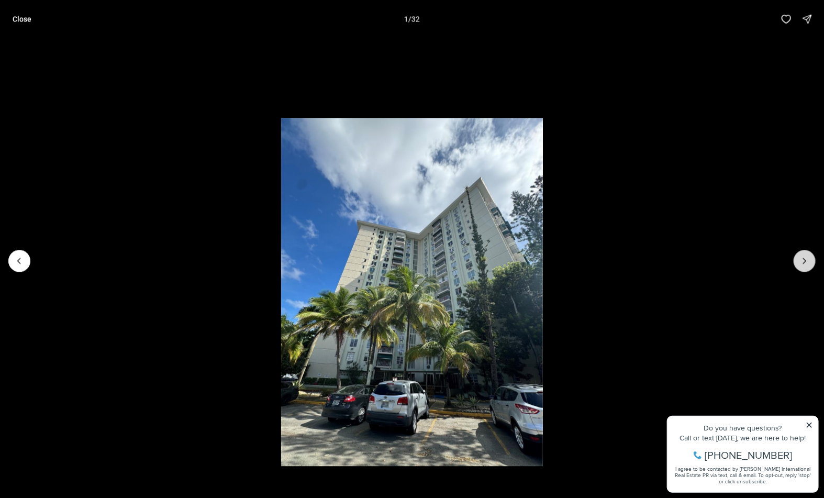
click at [810, 259] on icon "Next slide" at bounding box center [804, 260] width 10 height 10
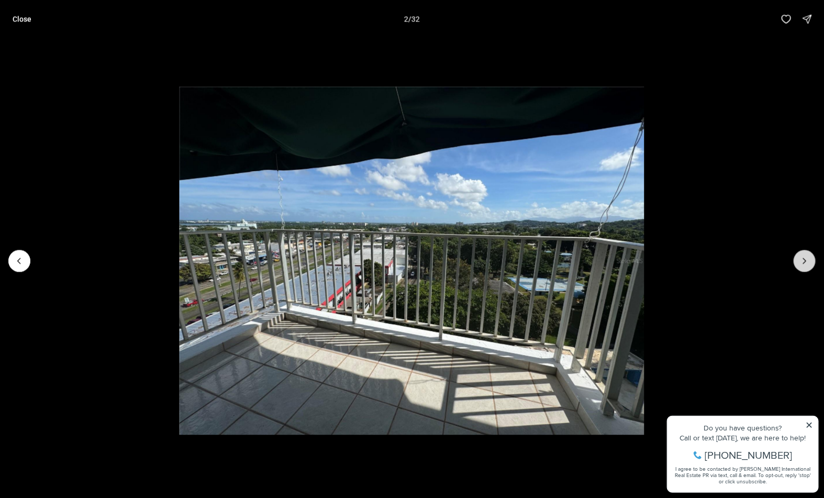
click at [810, 259] on icon "Next slide" at bounding box center [804, 260] width 10 height 10
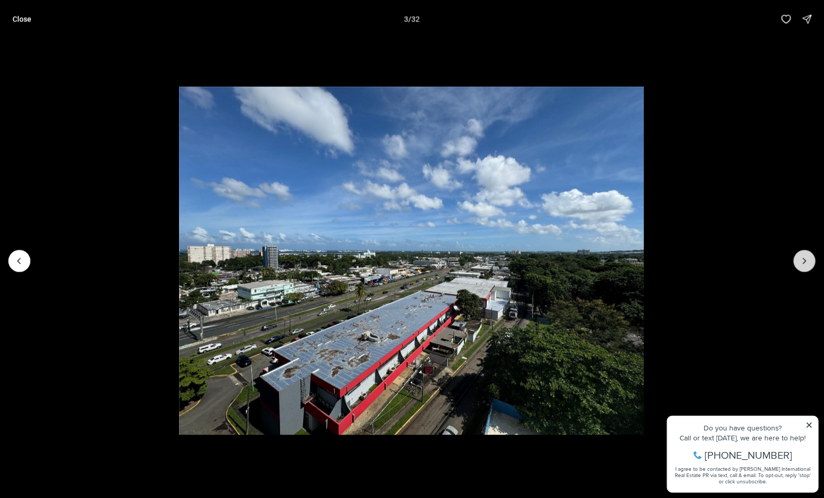
click at [810, 259] on icon "Next slide" at bounding box center [804, 260] width 10 height 10
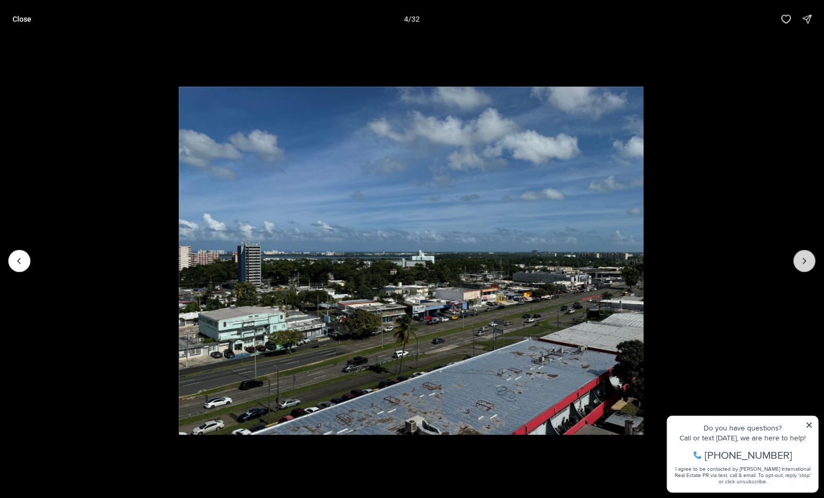
click at [808, 263] on icon "Next slide" at bounding box center [804, 260] width 10 height 10
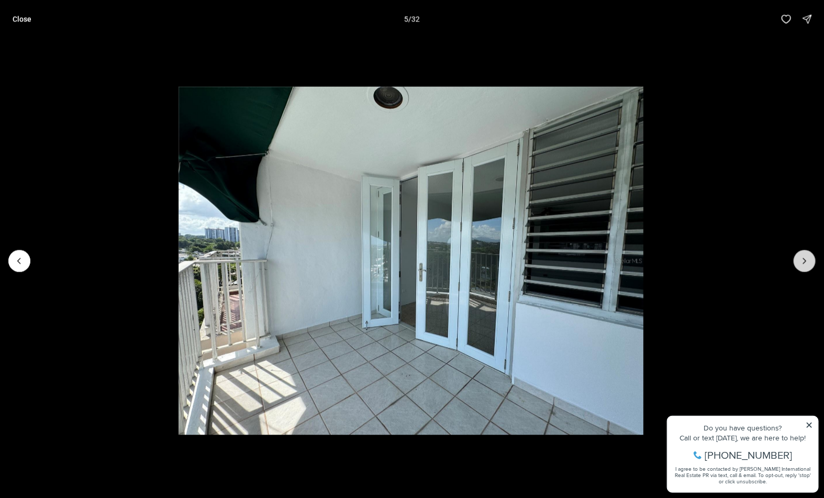
click at [804, 269] on button "Next slide" at bounding box center [804, 261] width 22 height 22
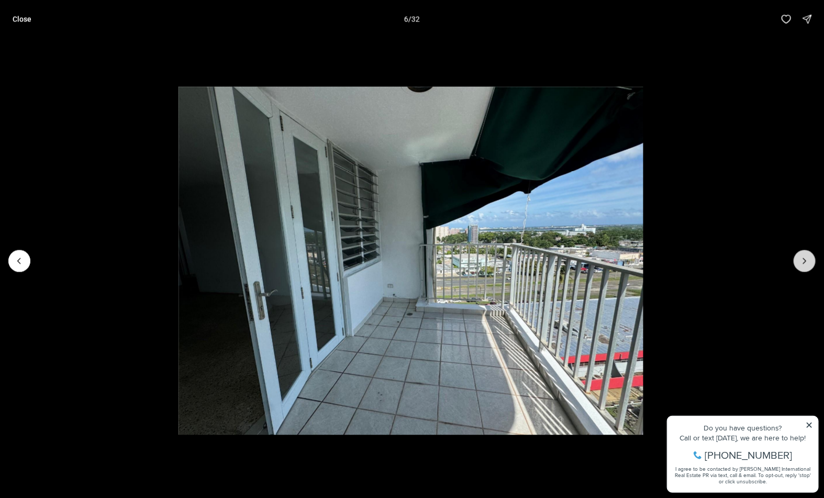
click at [803, 269] on button "Next slide" at bounding box center [804, 261] width 22 height 22
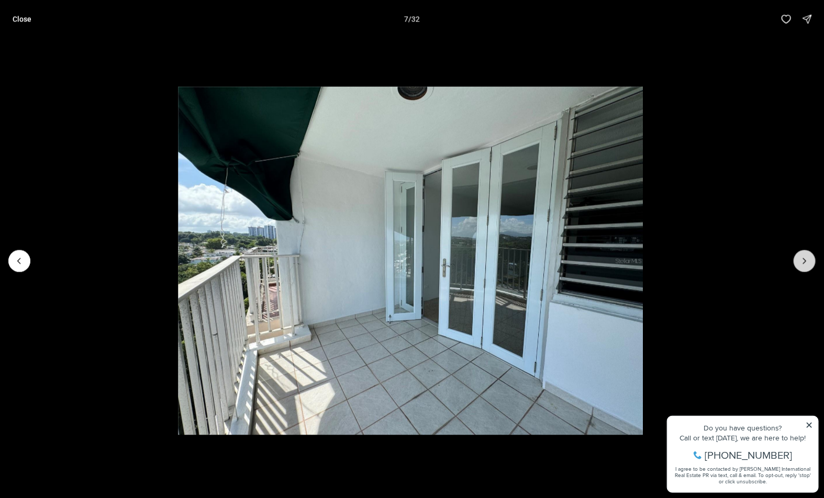
click at [803, 269] on button "Next slide" at bounding box center [804, 261] width 22 height 22
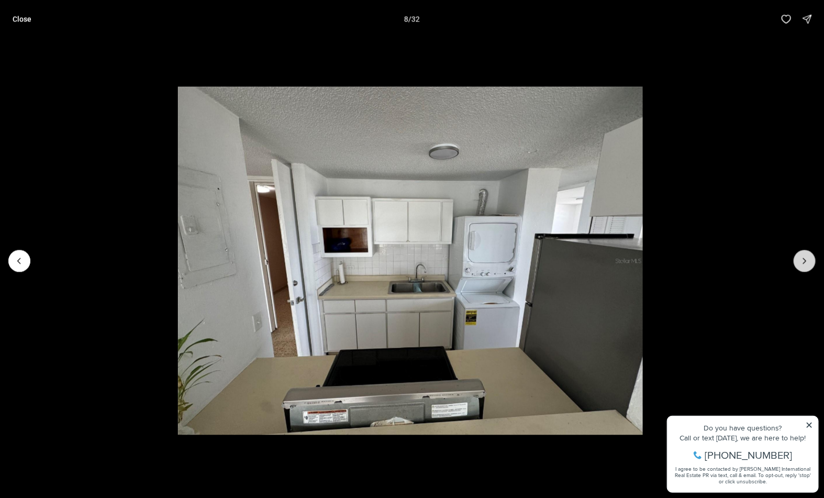
click at [807, 267] on button "Next slide" at bounding box center [804, 261] width 22 height 22
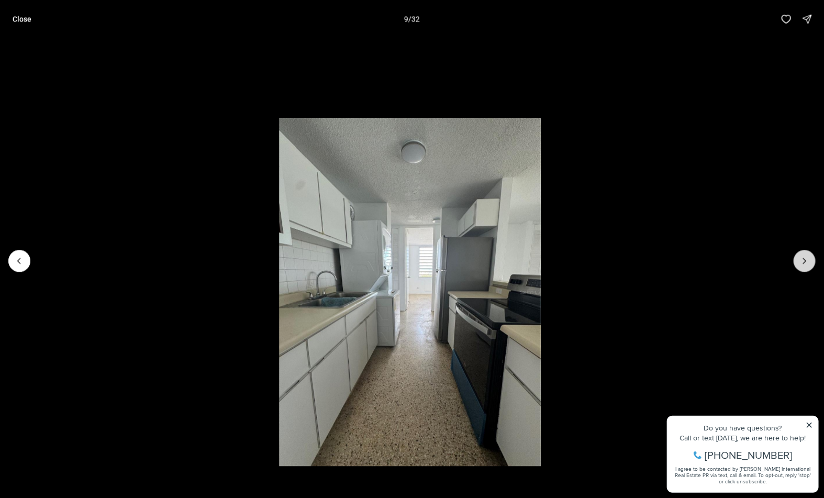
click at [807, 267] on button "Next slide" at bounding box center [804, 261] width 22 height 22
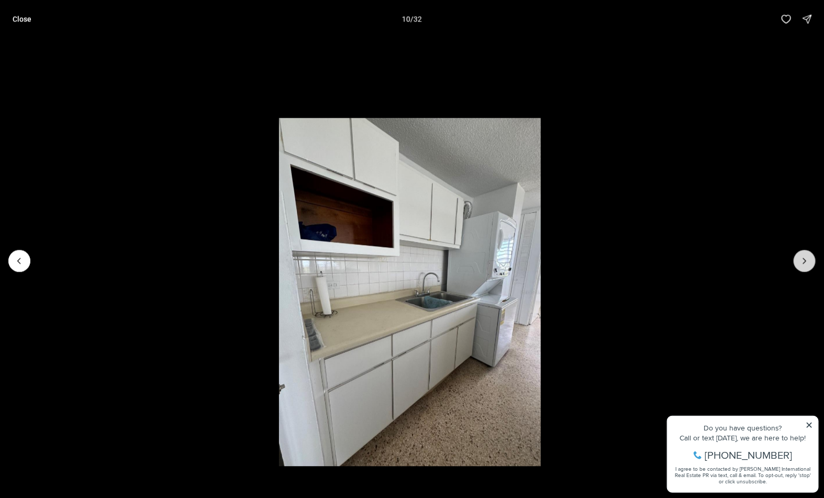
click at [807, 267] on button "Next slide" at bounding box center [804, 261] width 22 height 22
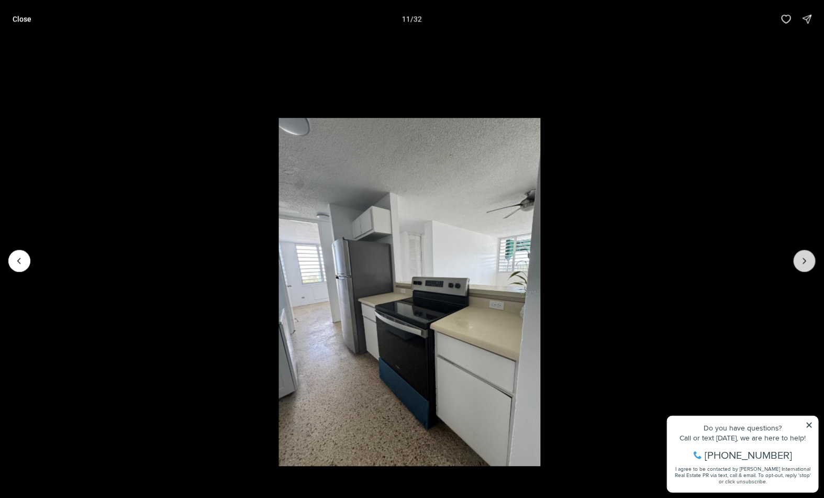
click at [807, 267] on button "Next slide" at bounding box center [804, 261] width 22 height 22
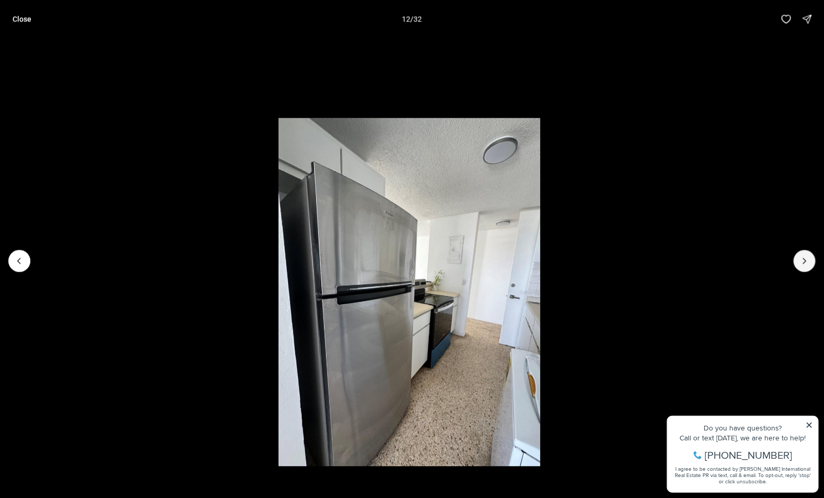
drag, startPoint x: 807, startPoint y: 267, endPoint x: 803, endPoint y: 273, distance: 6.8
click at [804, 273] on div at bounding box center [412, 260] width 824 height 445
click at [802, 266] on button "Next slide" at bounding box center [804, 261] width 22 height 22
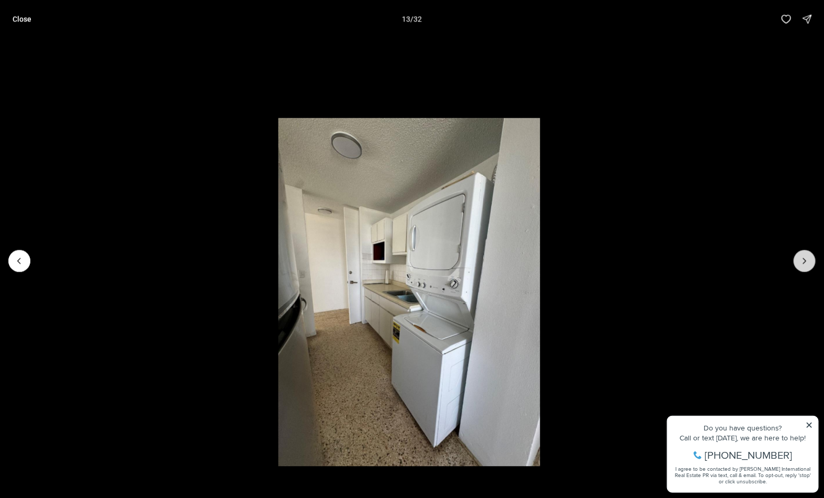
click at [802, 266] on button "Next slide" at bounding box center [804, 261] width 22 height 22
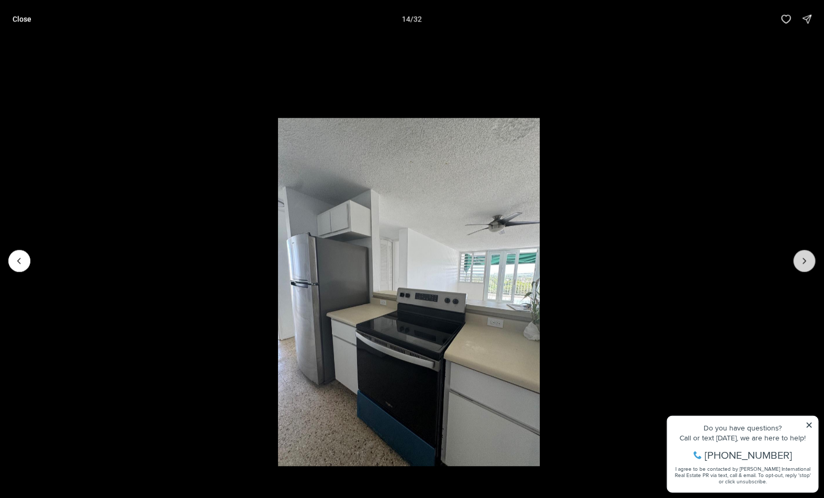
click at [802, 266] on button "Next slide" at bounding box center [804, 261] width 22 height 22
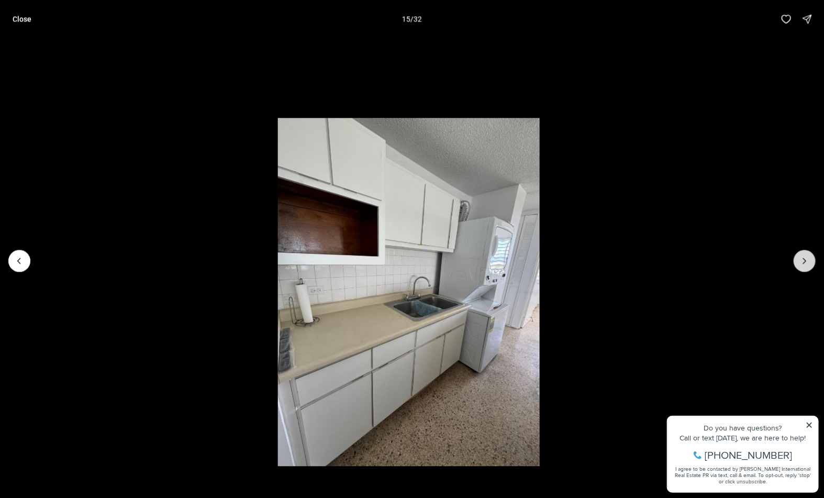
click at [802, 266] on button "Next slide" at bounding box center [804, 261] width 22 height 22
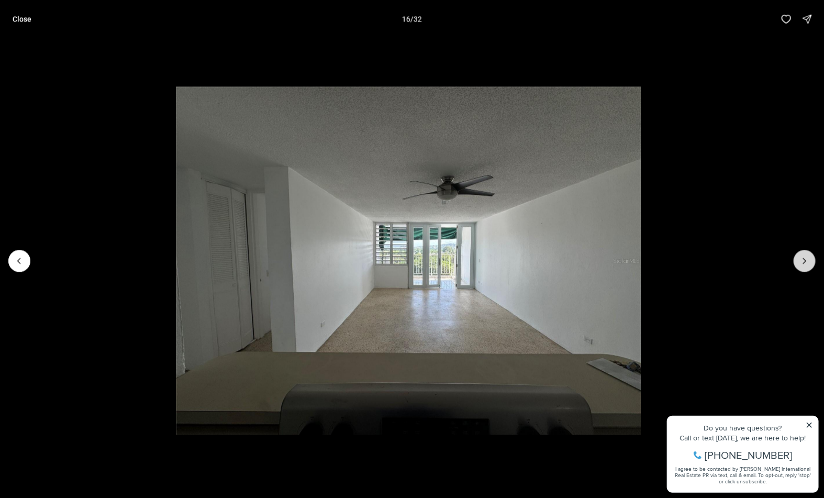
click at [801, 267] on button "Next slide" at bounding box center [804, 261] width 22 height 22
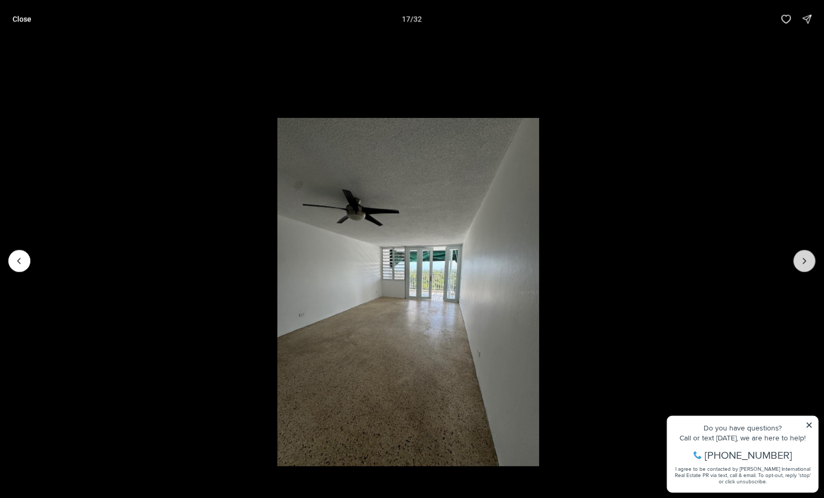
click at [801, 267] on button "Next slide" at bounding box center [804, 261] width 22 height 22
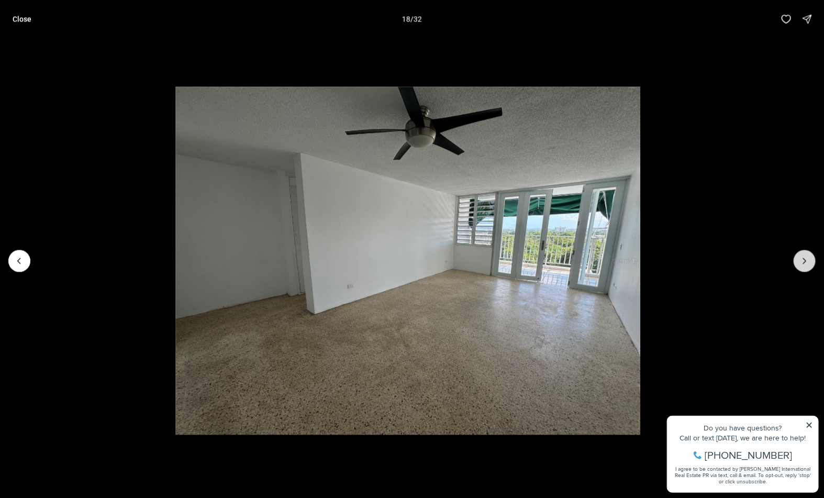
click at [801, 267] on button "Next slide" at bounding box center [804, 261] width 22 height 22
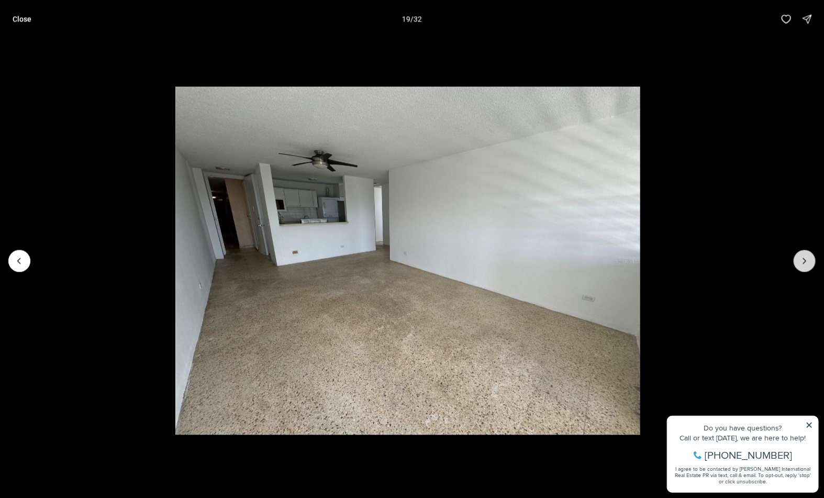
click at [801, 267] on button "Next slide" at bounding box center [804, 261] width 22 height 22
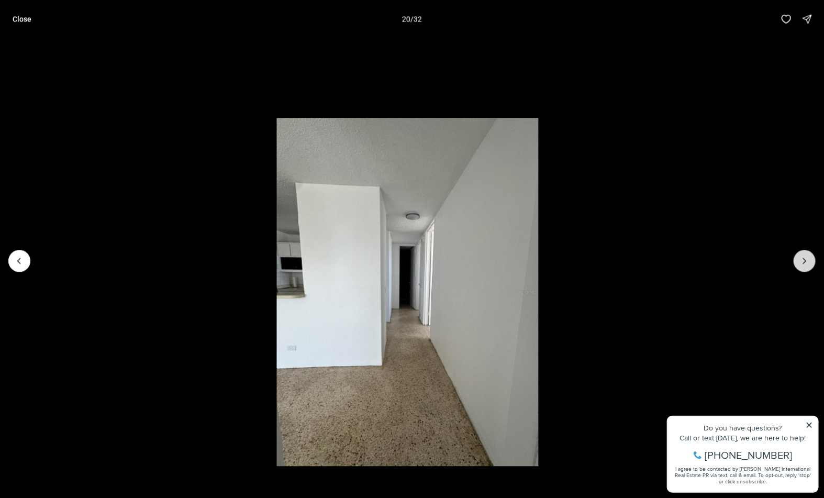
click at [801, 267] on button "Next slide" at bounding box center [804, 261] width 22 height 22
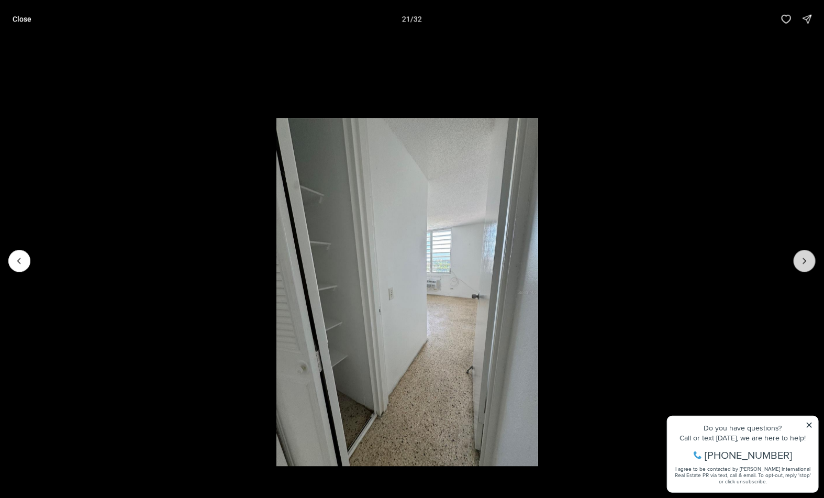
click at [801, 267] on button "Next slide" at bounding box center [804, 261] width 22 height 22
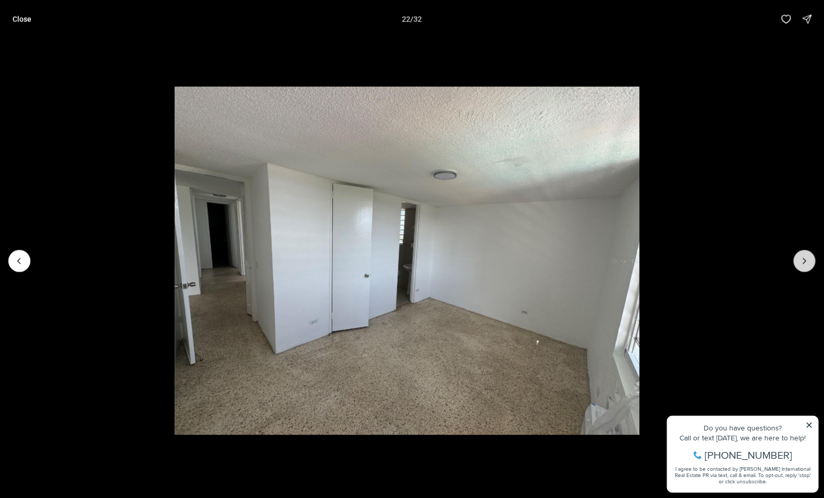
click at [799, 267] on button "Next slide" at bounding box center [804, 261] width 22 height 22
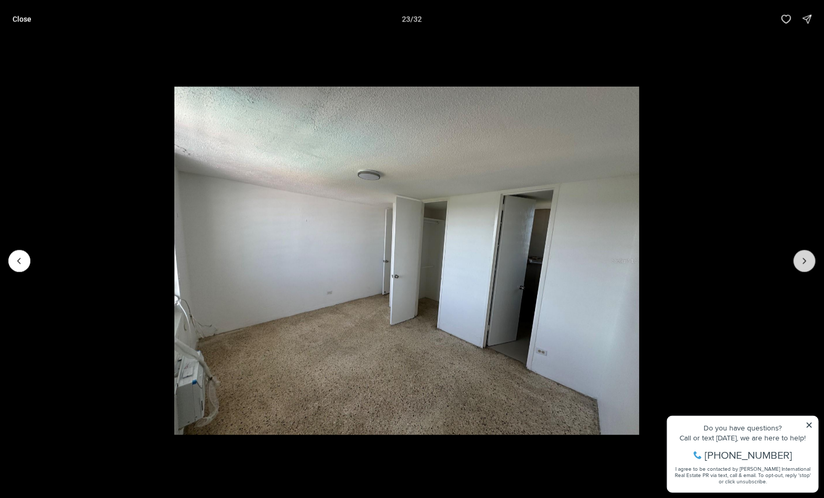
click at [799, 267] on button "Next slide" at bounding box center [804, 261] width 22 height 22
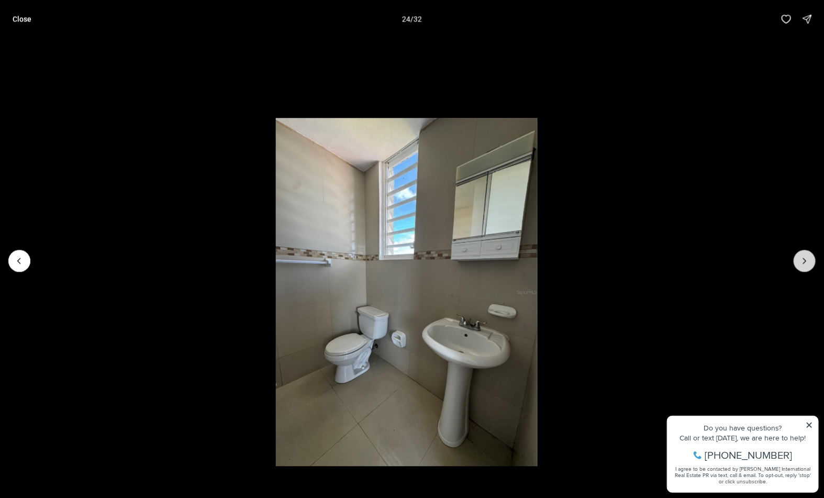
click at [799, 269] on button "Next slide" at bounding box center [804, 261] width 22 height 22
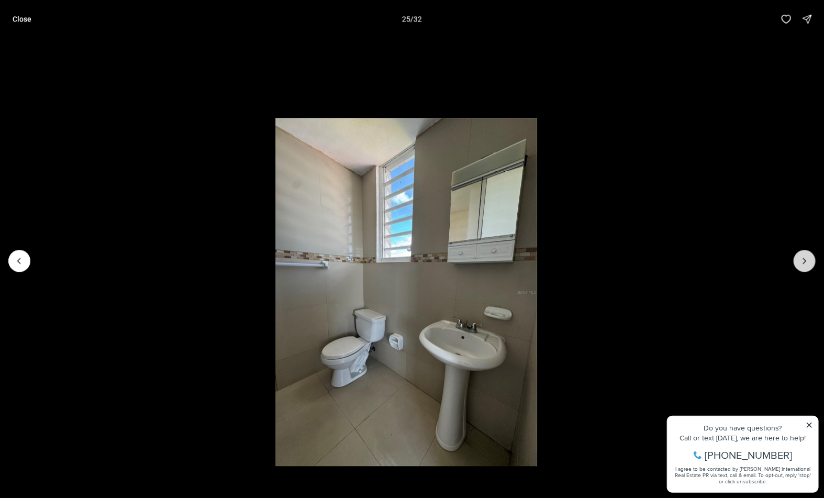
click at [801, 269] on button "Next slide" at bounding box center [804, 261] width 22 height 22
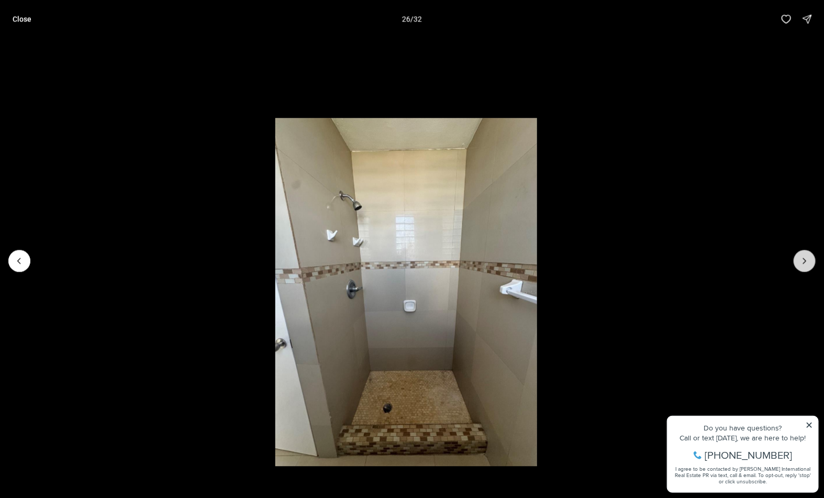
click at [801, 269] on button "Next slide" at bounding box center [804, 261] width 22 height 22
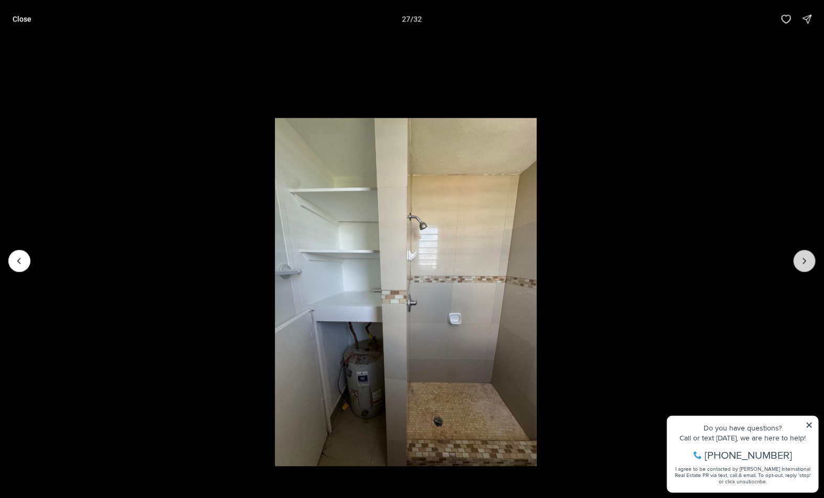
click at [801, 269] on button "Next slide" at bounding box center [804, 261] width 22 height 22
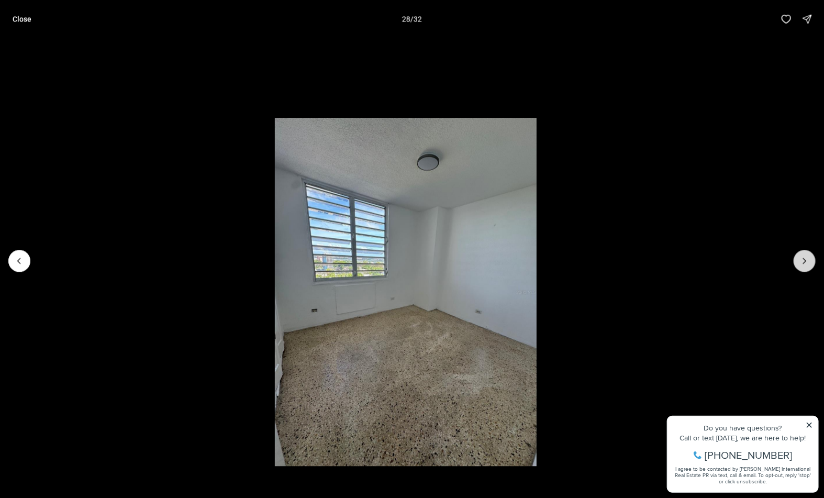
click at [801, 269] on button "Next slide" at bounding box center [804, 261] width 22 height 22
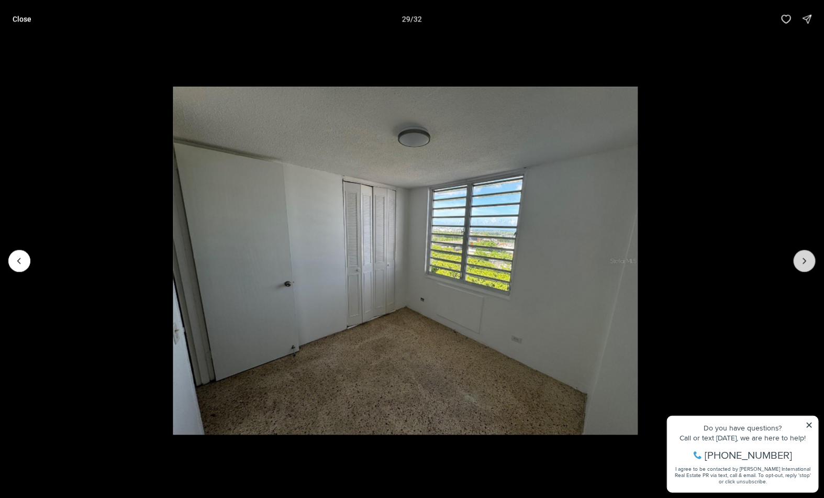
click at [801, 269] on button "Next slide" at bounding box center [804, 261] width 22 height 22
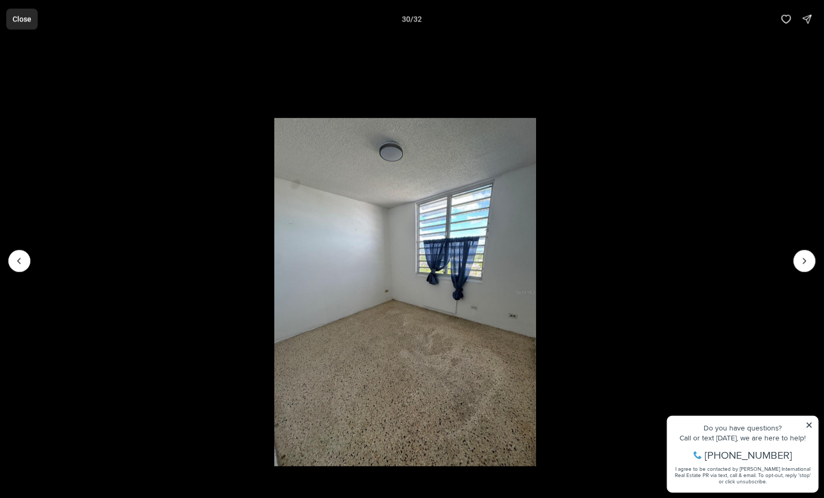
click at [20, 17] on p "Close" at bounding box center [22, 19] width 19 height 8
